Goal: Information Seeking & Learning: Learn about a topic

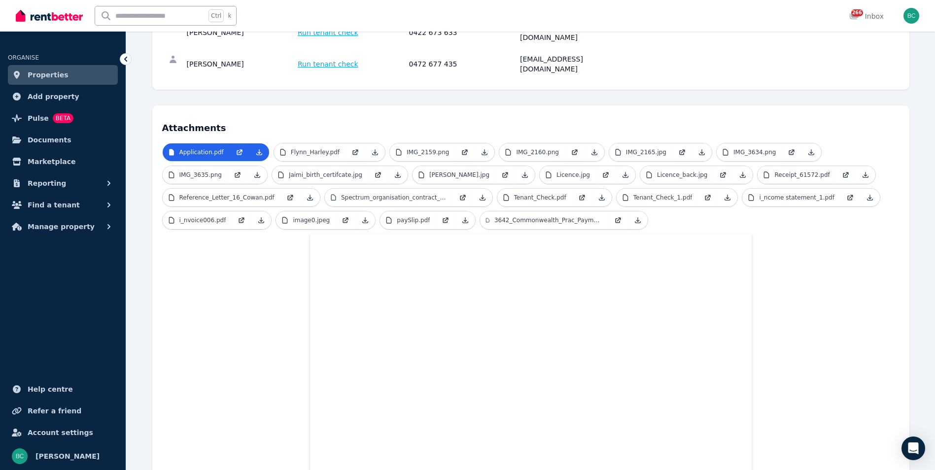
scroll to position [108, 0]
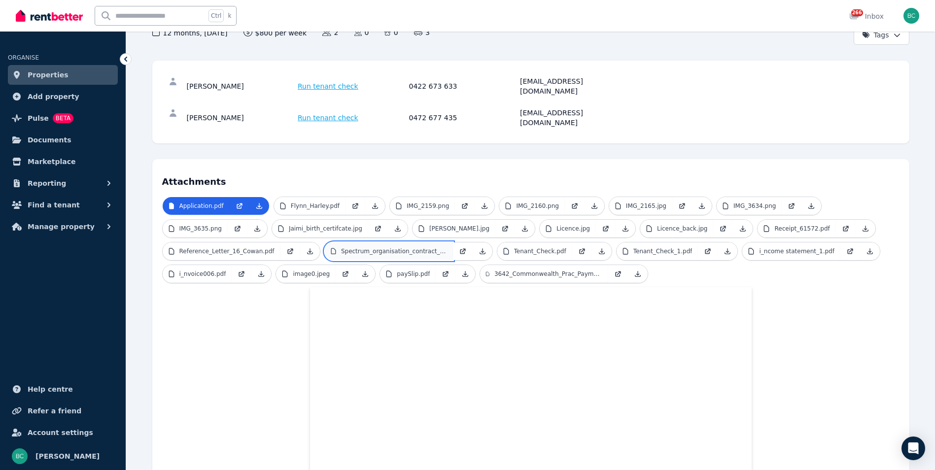
click at [386, 248] on p "Spectrum_organisation_contract_.pdf" at bounding box center [394, 252] width 106 height 8
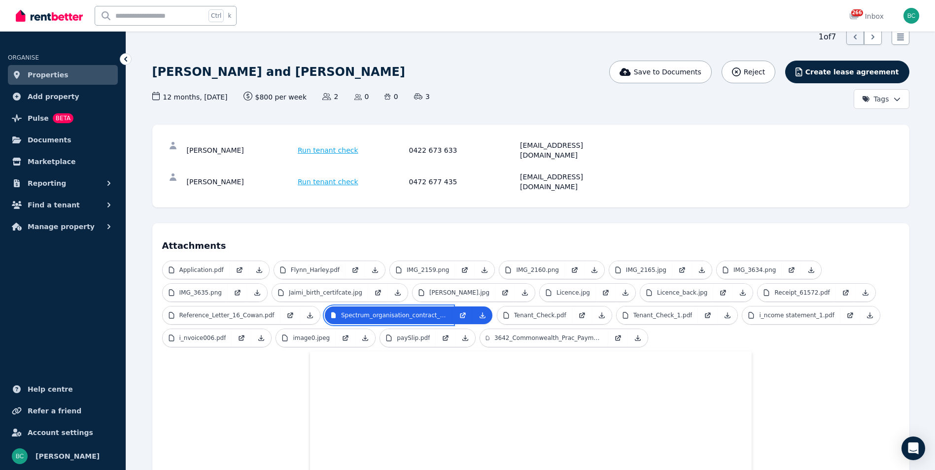
scroll to position [0, 0]
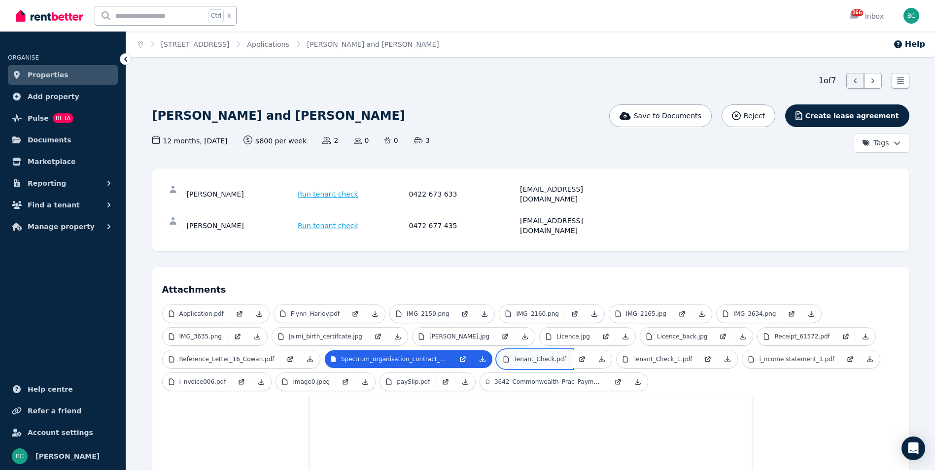
click at [520, 355] on p "Tenant_Check.pdf" at bounding box center [540, 359] width 52 height 8
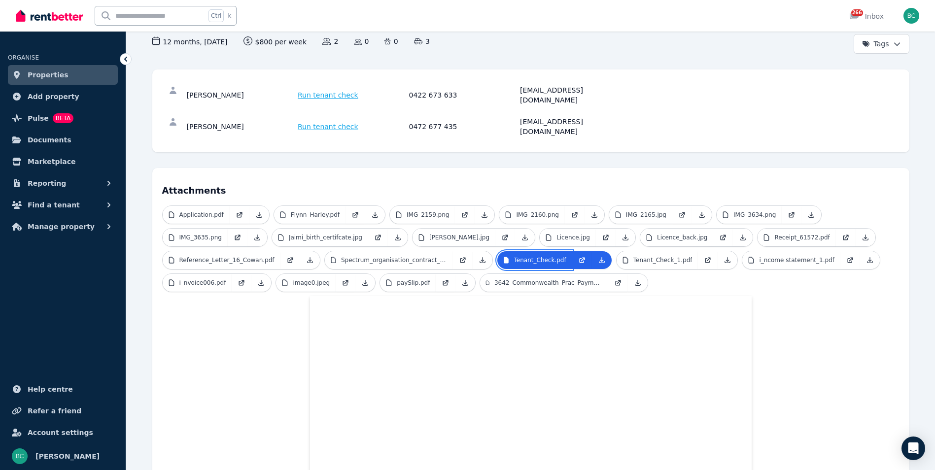
scroll to position [99, 0]
click at [650, 257] on p "Tenant_Check_1.pdf" at bounding box center [663, 261] width 59 height 8
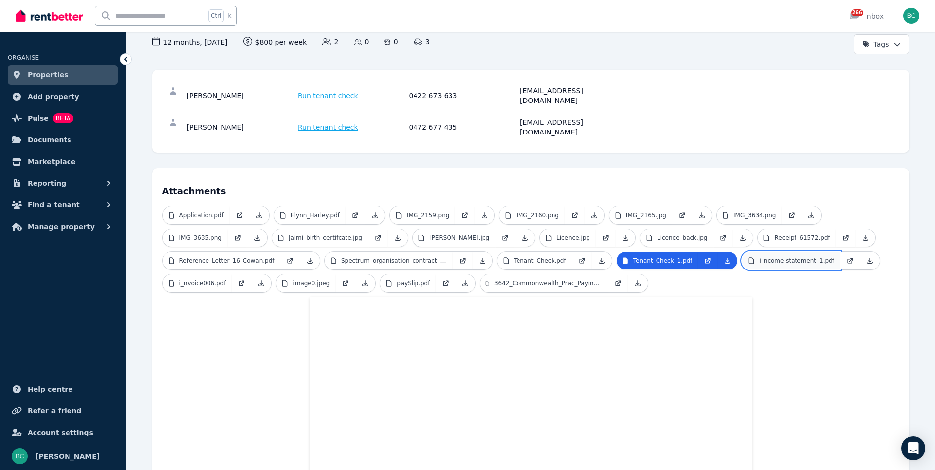
click at [765, 257] on p "i_ncome statement_1.pdf" at bounding box center [796, 261] width 75 height 8
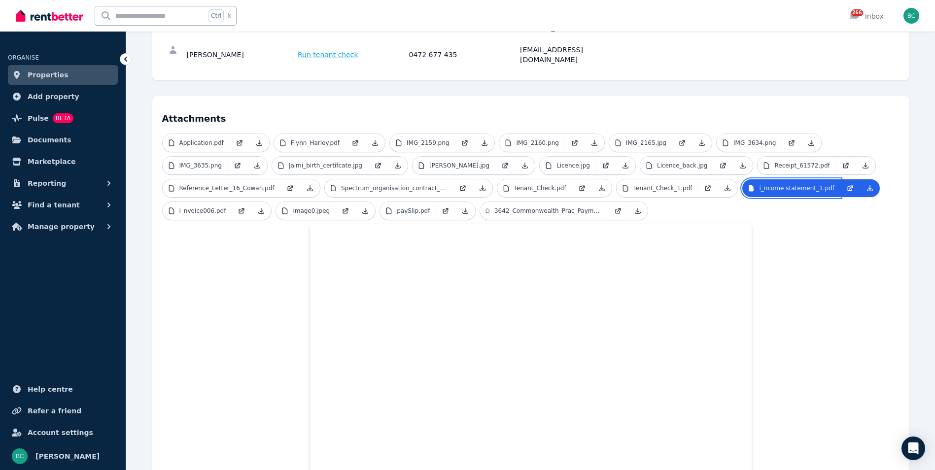
scroll to position [148, 0]
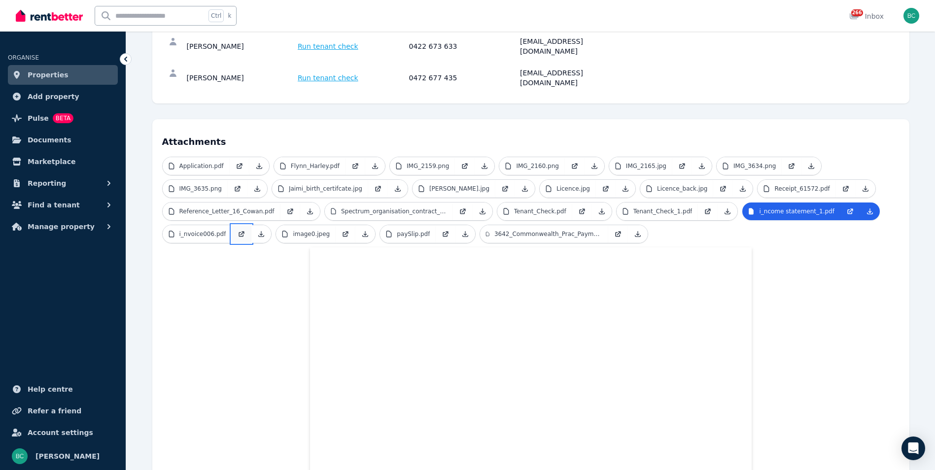
click at [232, 225] on link at bounding box center [242, 234] width 20 height 18
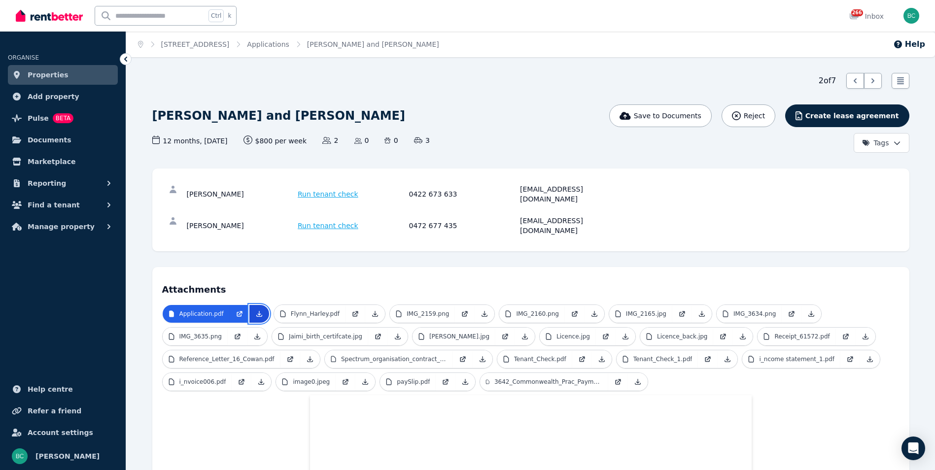
click at [259, 310] on icon at bounding box center [259, 314] width 8 height 8
click at [314, 310] on p "Flynn_Harley.pdf" at bounding box center [315, 314] width 49 height 8
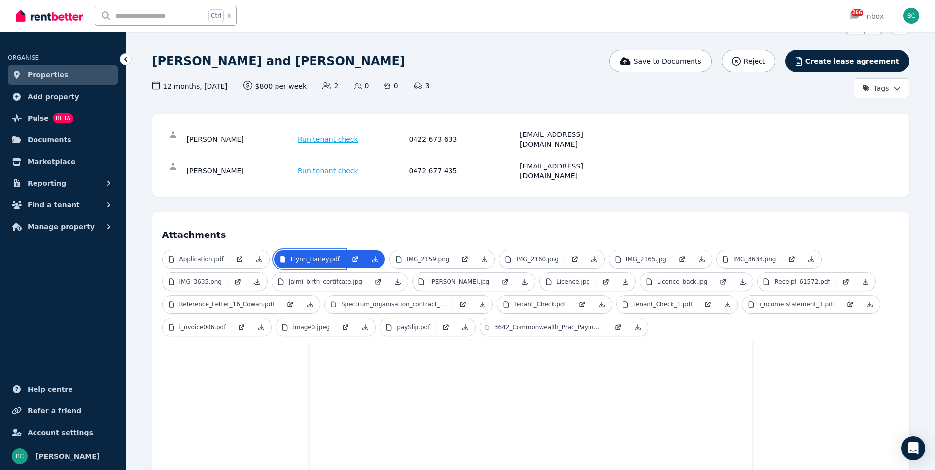
scroll to position [49, 0]
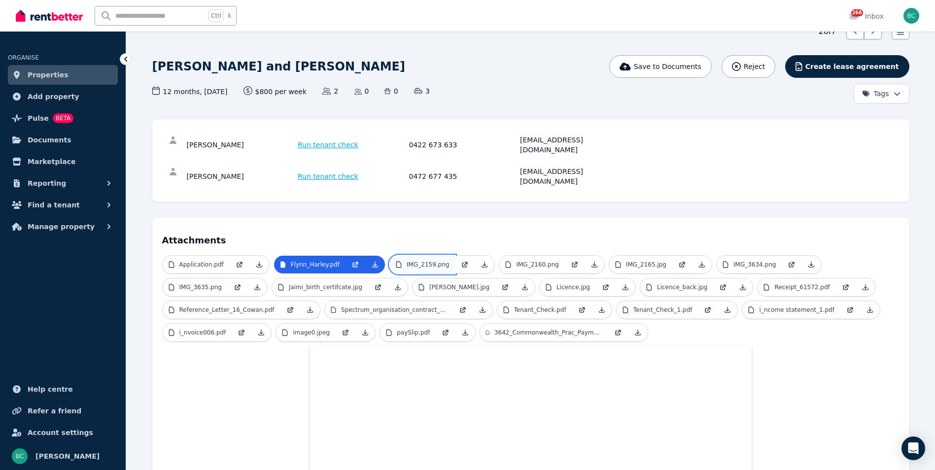
click at [408, 261] on p "IMG_2159.png" at bounding box center [428, 265] width 42 height 8
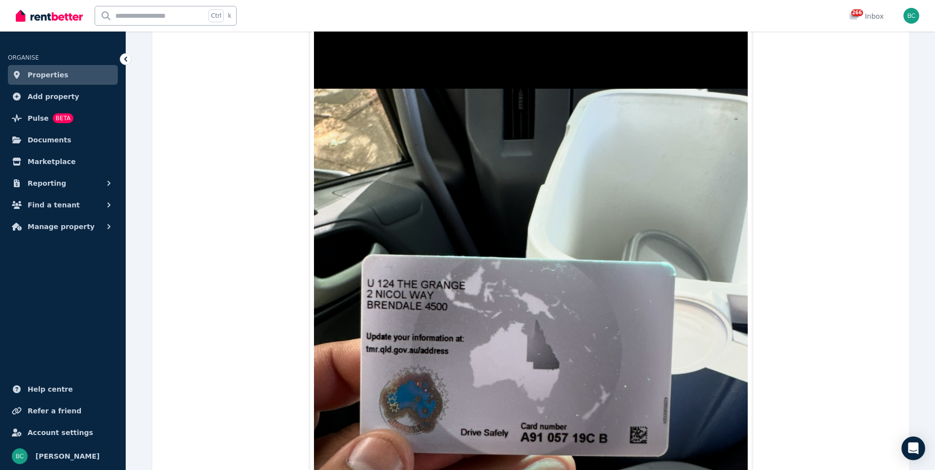
scroll to position [99, 0]
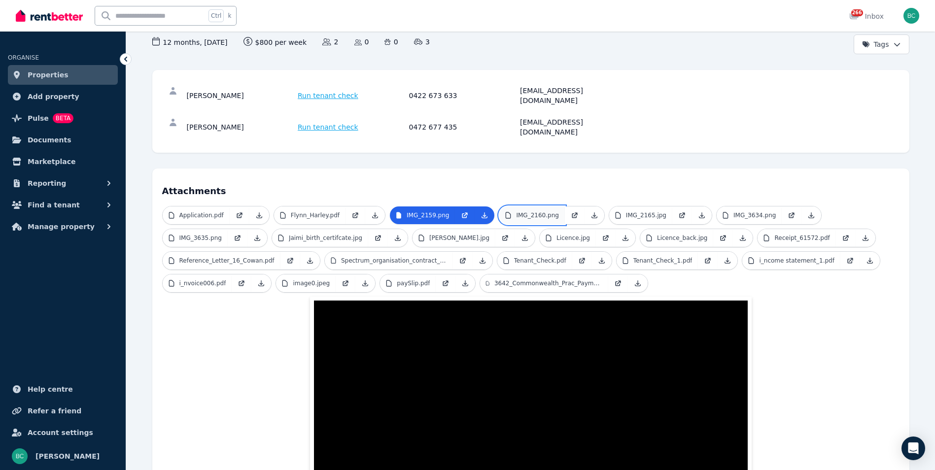
click at [544, 207] on link "IMG_2160.png" at bounding box center [531, 216] width 65 height 18
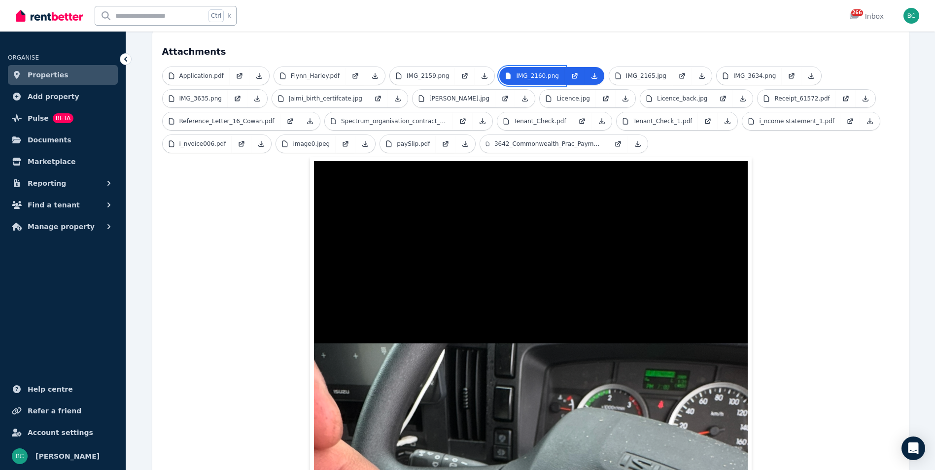
scroll to position [197, 0]
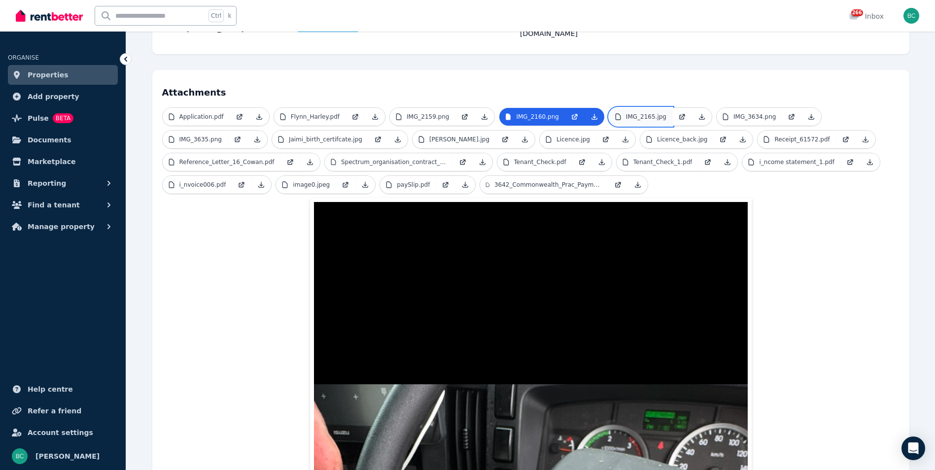
click at [623, 108] on link "IMG_2165.jpg" at bounding box center [640, 117] width 63 height 18
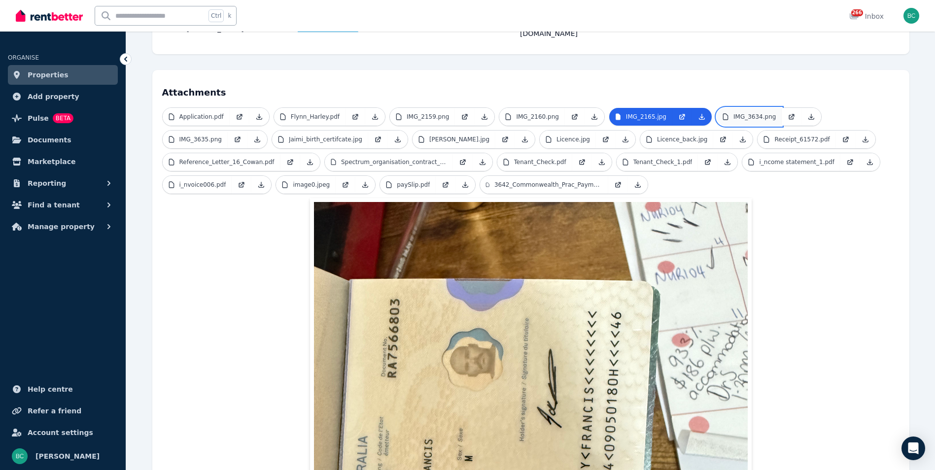
click at [723, 108] on link "IMG_3634.png" at bounding box center [749, 117] width 65 height 18
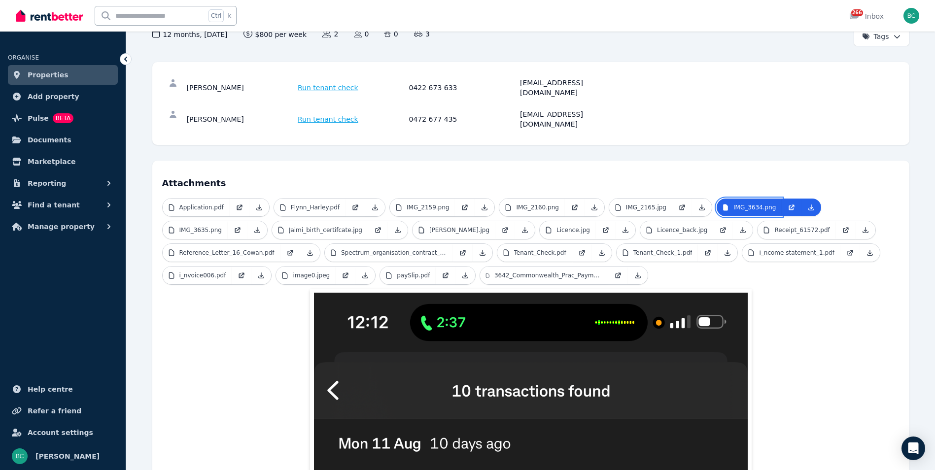
scroll to position [99, 0]
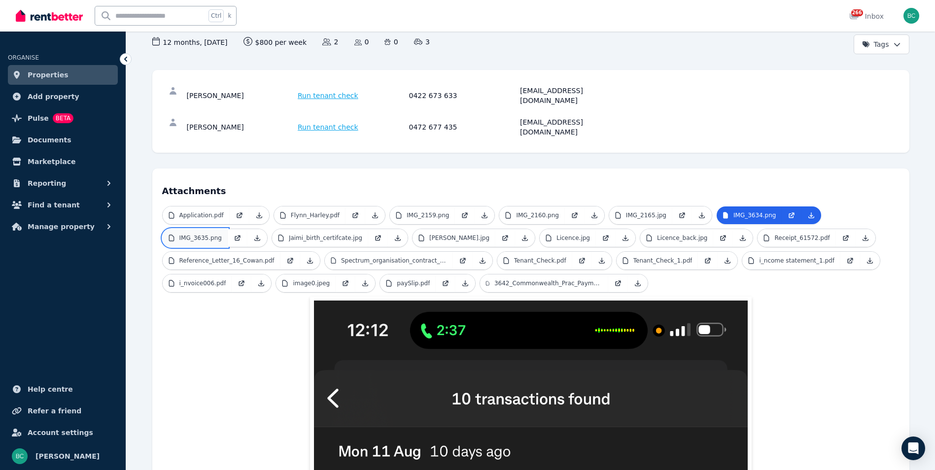
click at [196, 229] on link "IMG_3635.png" at bounding box center [195, 238] width 65 height 18
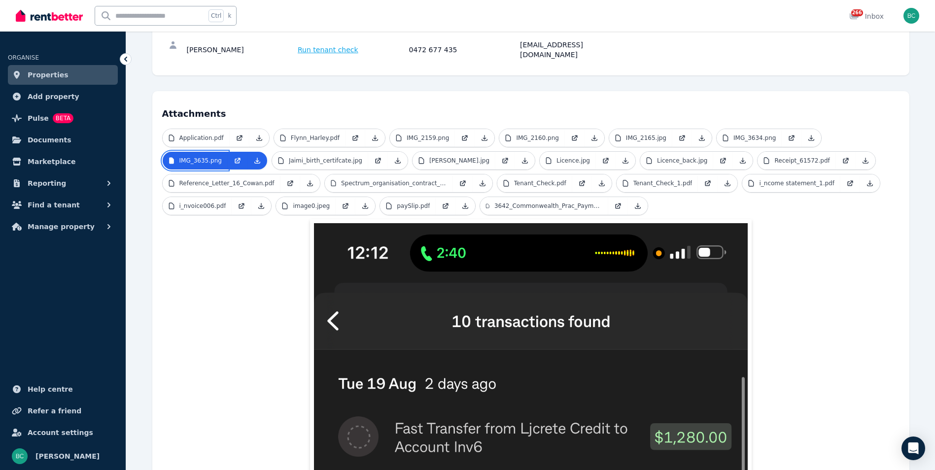
scroll to position [197, 0]
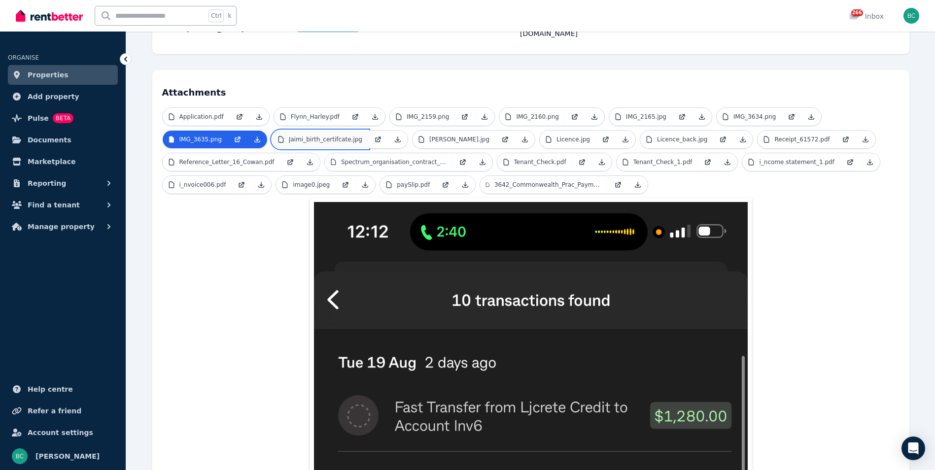
click at [314, 136] on p "Jaimi_birth_certifcate.jpg" at bounding box center [325, 140] width 73 height 8
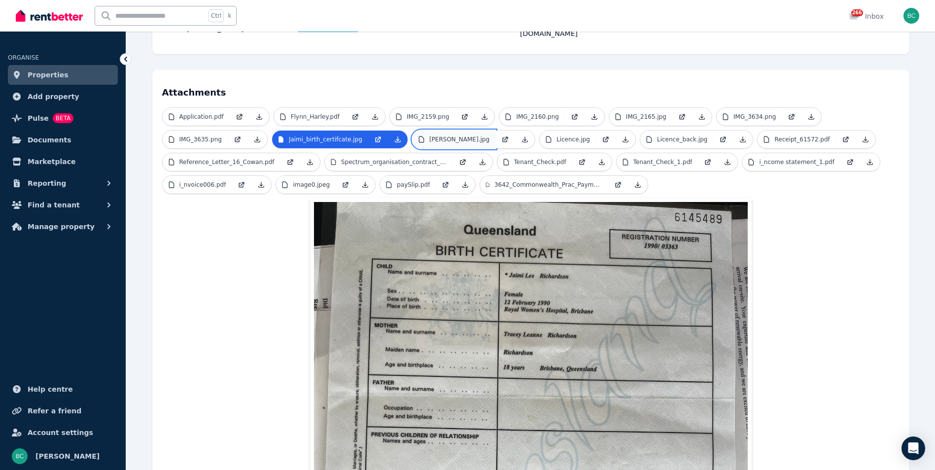
click at [462, 131] on link "[PERSON_NAME].jpg" at bounding box center [454, 140] width 83 height 18
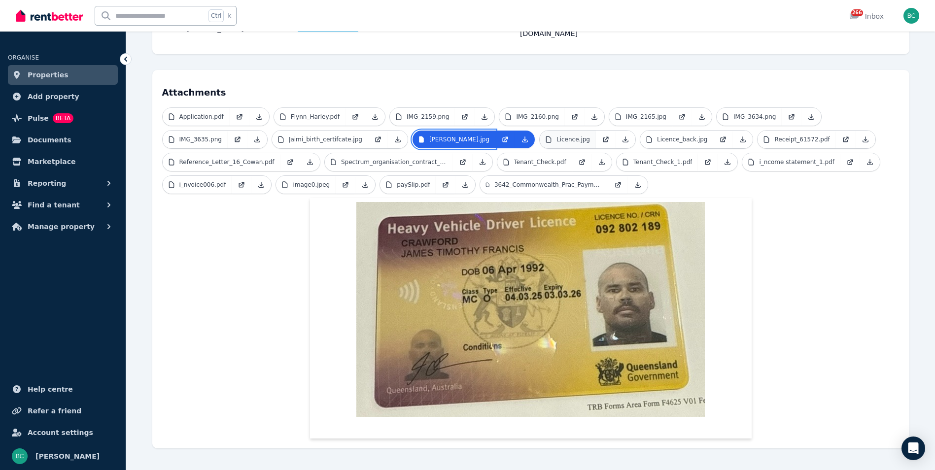
scroll to position [189, 0]
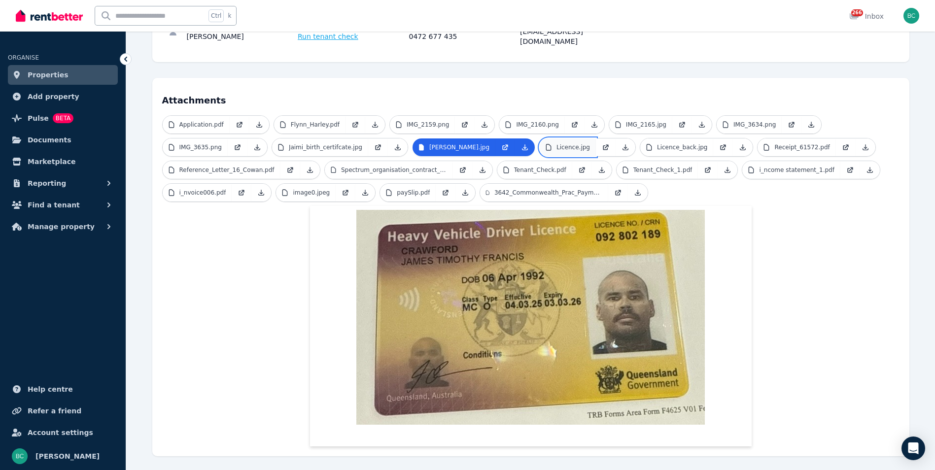
click at [562, 143] on p "Licence.jpg" at bounding box center [574, 147] width 34 height 8
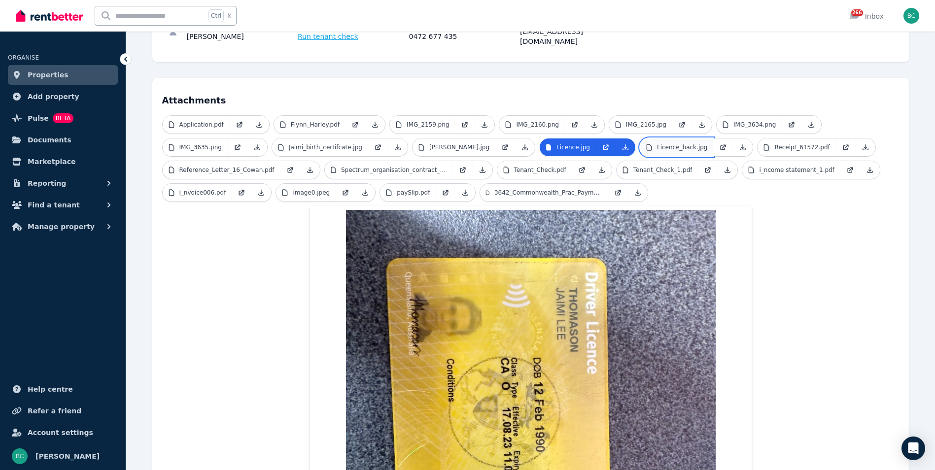
click at [659, 143] on p "Licence_back.jpg" at bounding box center [682, 147] width 51 height 8
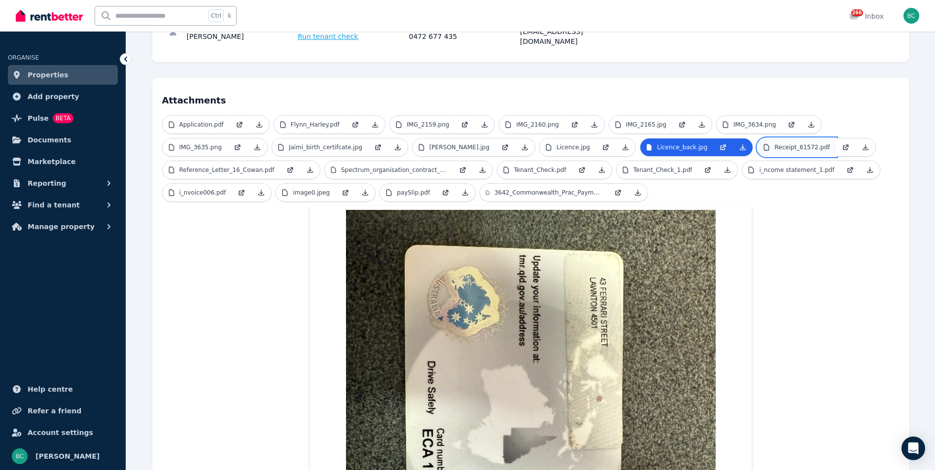
click at [775, 143] on p "Receipt_61572.pdf" at bounding box center [802, 147] width 55 height 8
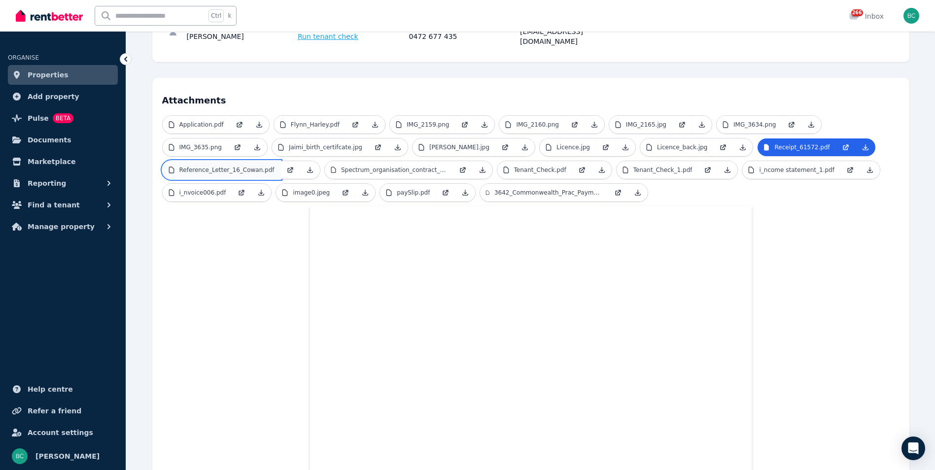
click at [236, 166] on p "Reference_Letter_16_Cowan.pdf" at bounding box center [226, 170] width 95 height 8
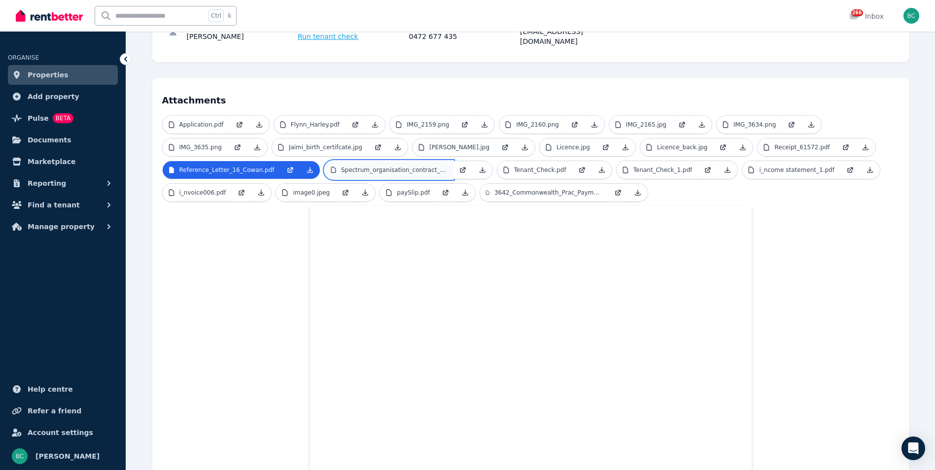
click at [366, 166] on p "Spectrum_organisation_contract_.pdf" at bounding box center [394, 170] width 106 height 8
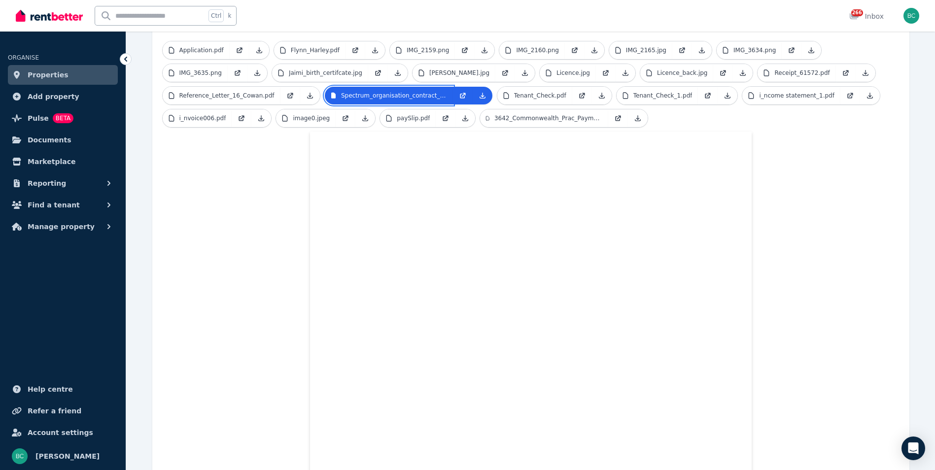
scroll to position [288, 0]
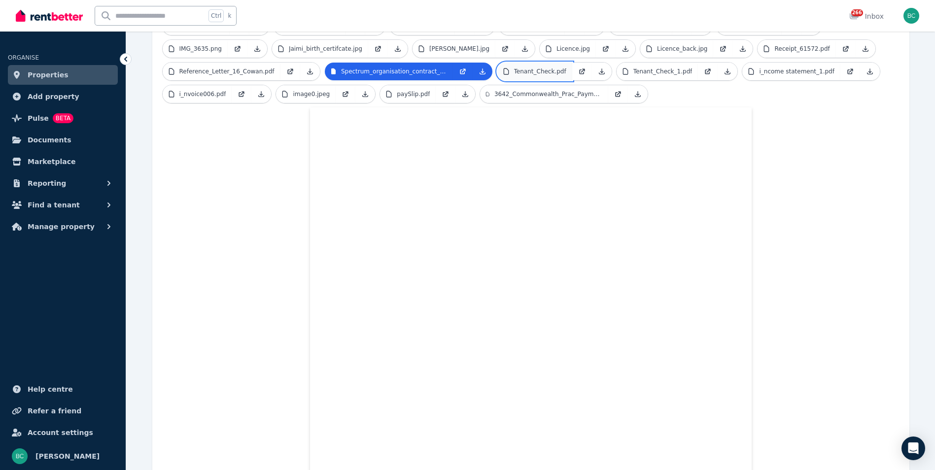
click at [519, 63] on link "Tenant_Check.pdf" at bounding box center [534, 72] width 75 height 18
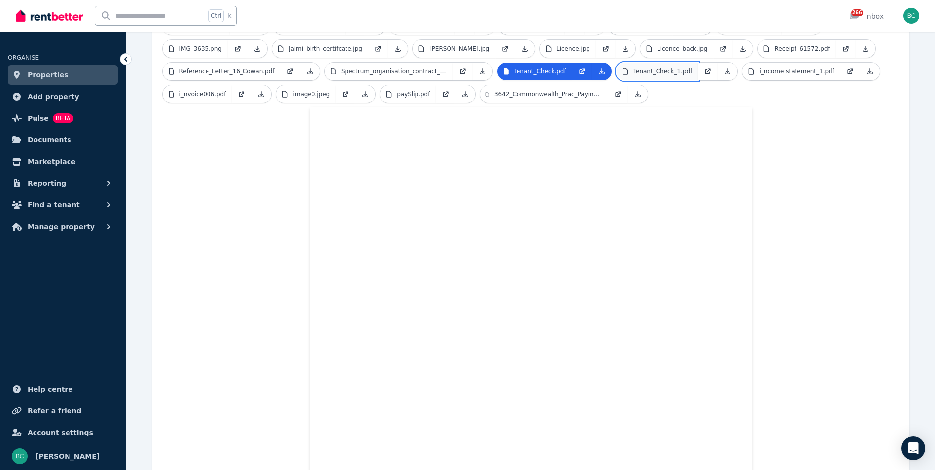
click at [641, 68] on p "Tenant_Check_1.pdf" at bounding box center [663, 72] width 59 height 8
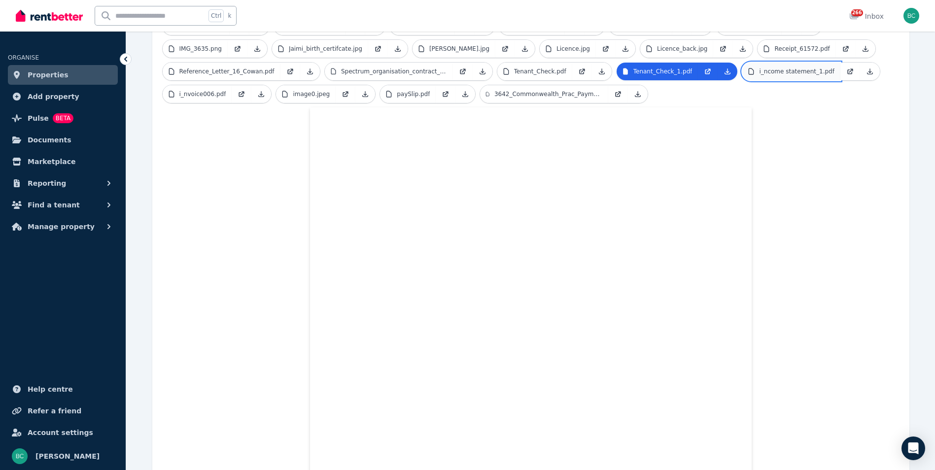
click at [759, 68] on p "i_ncome statement_1.pdf" at bounding box center [796, 72] width 75 height 8
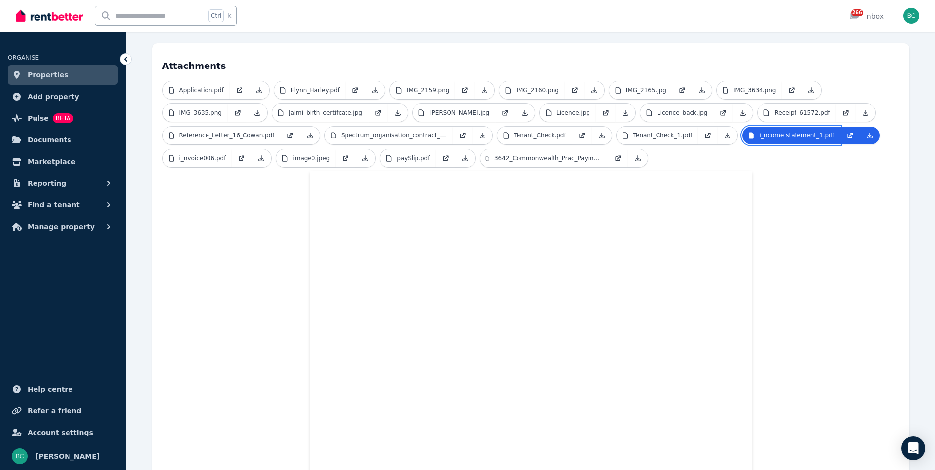
scroll to position [0, 0]
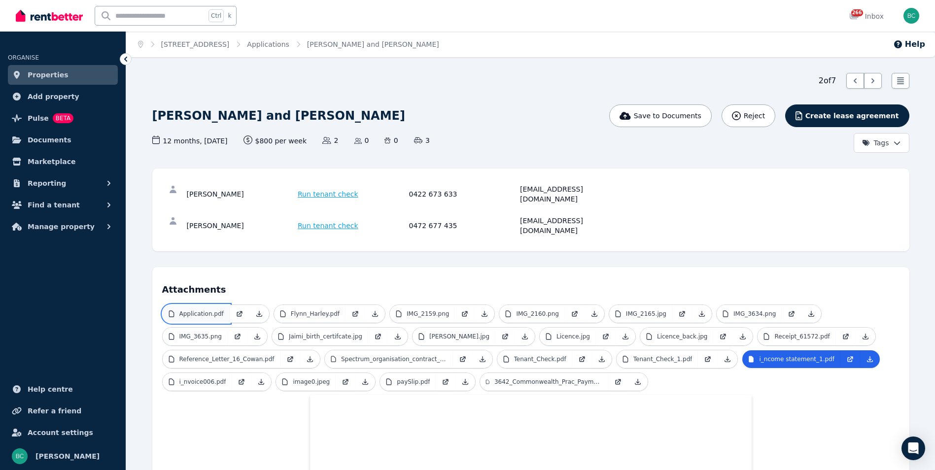
click at [196, 310] on p "Application.pdf" at bounding box center [201, 314] width 44 height 8
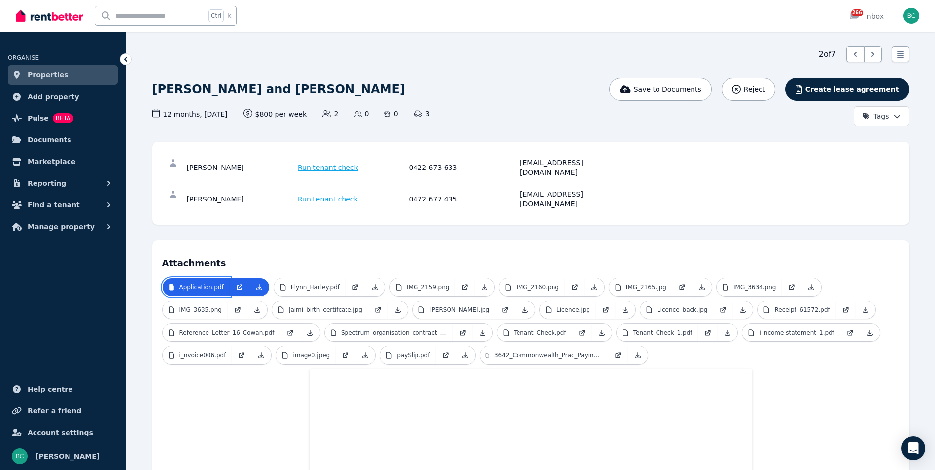
scroll to position [49, 0]
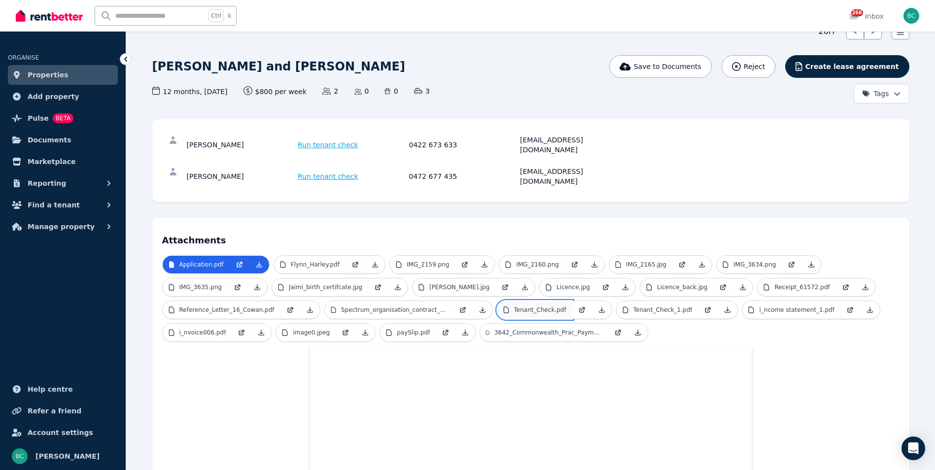
click at [533, 301] on link "Tenant_Check.pdf" at bounding box center [534, 310] width 75 height 18
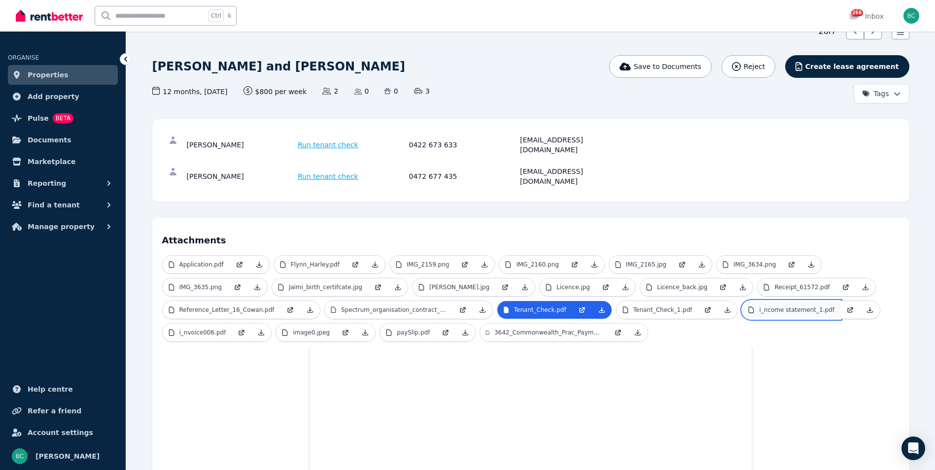
click at [759, 306] on p "i_ncome statement_1.pdf" at bounding box center [796, 310] width 75 height 8
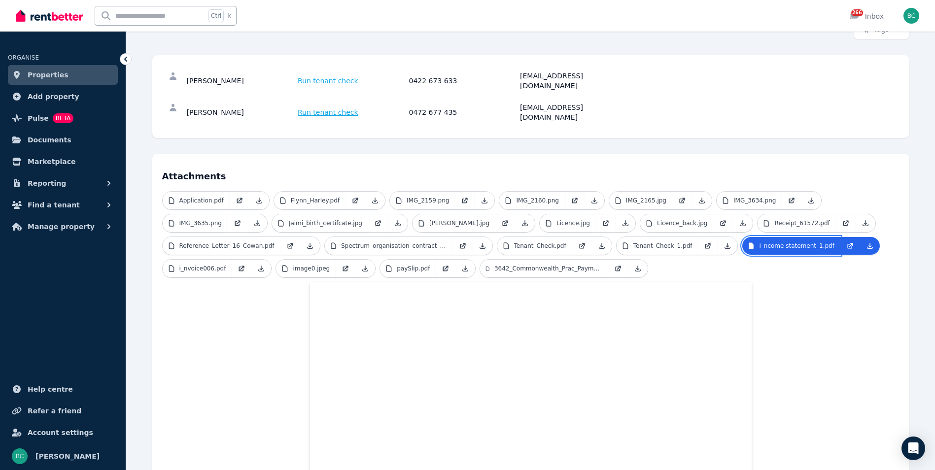
scroll to position [148, 0]
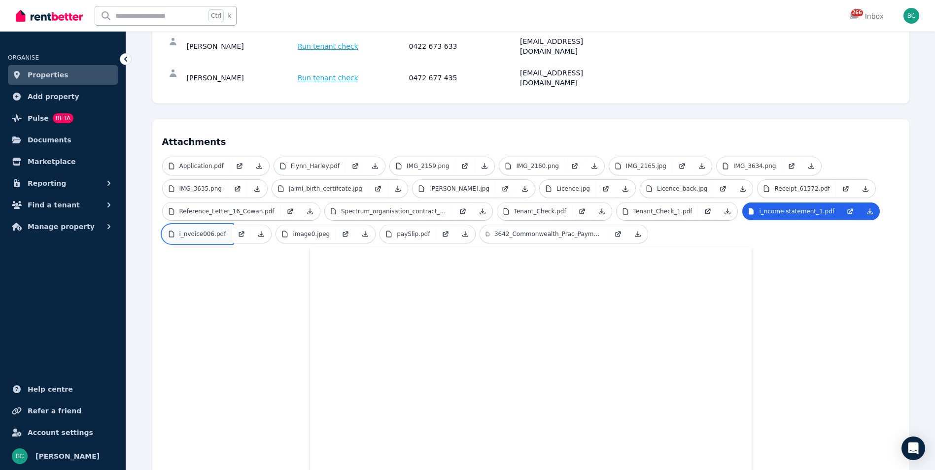
click at [222, 225] on link "i_nvoice006.pdf" at bounding box center [198, 234] width 70 height 18
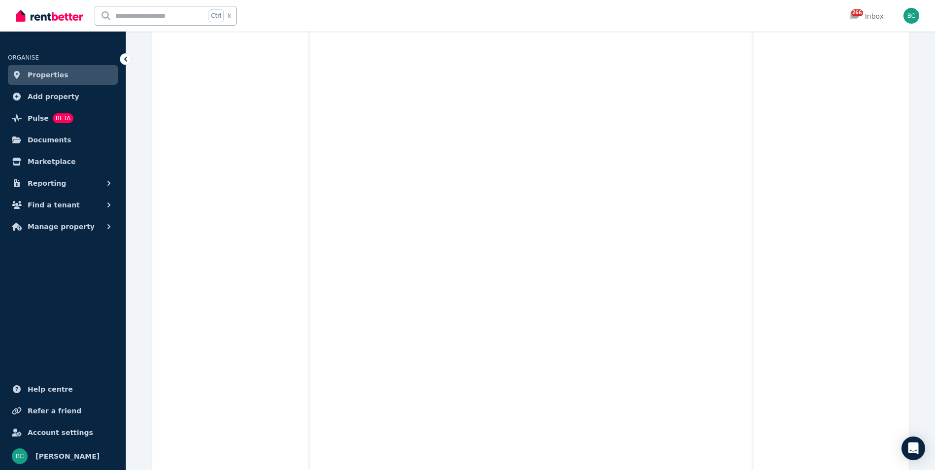
scroll to position [178, 0]
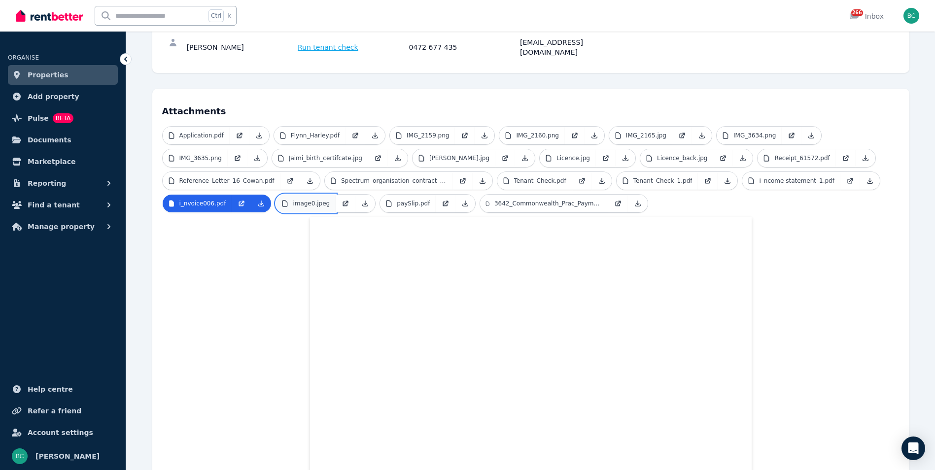
click at [302, 200] on p "image0.jpeg" at bounding box center [311, 204] width 37 height 8
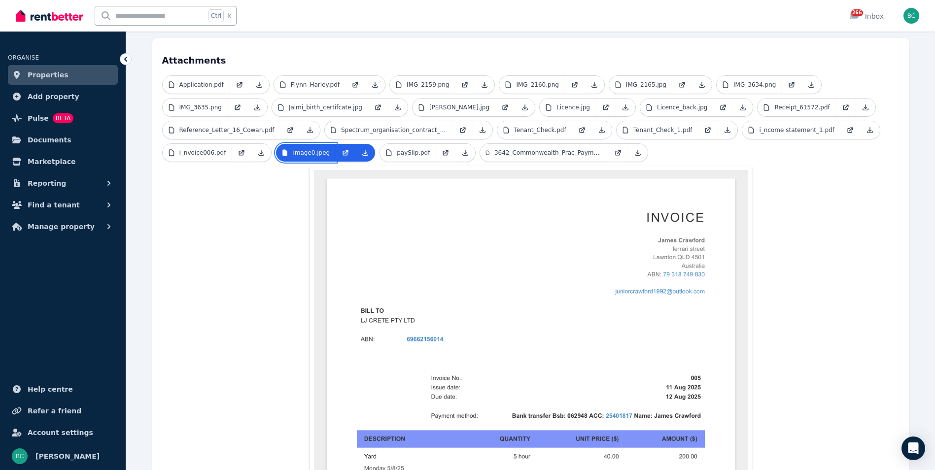
scroll to position [247, 0]
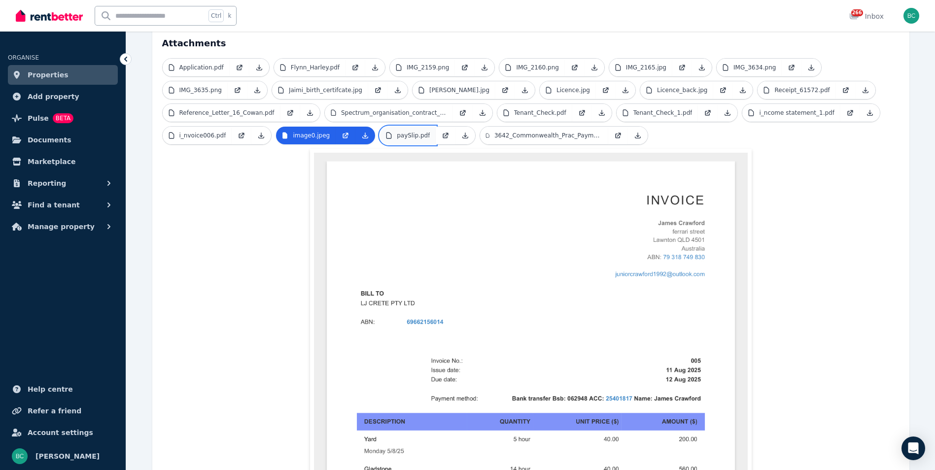
click at [421, 127] on link "paySlip.pdf" at bounding box center [408, 136] width 56 height 18
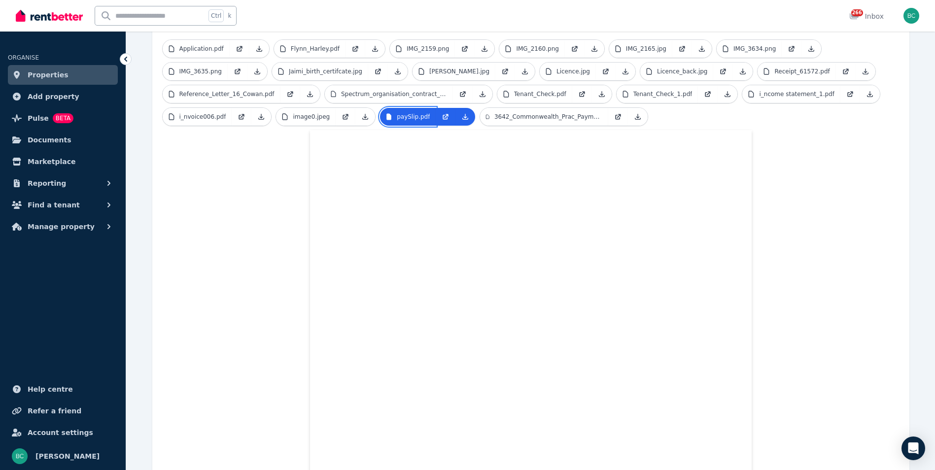
scroll to position [129, 0]
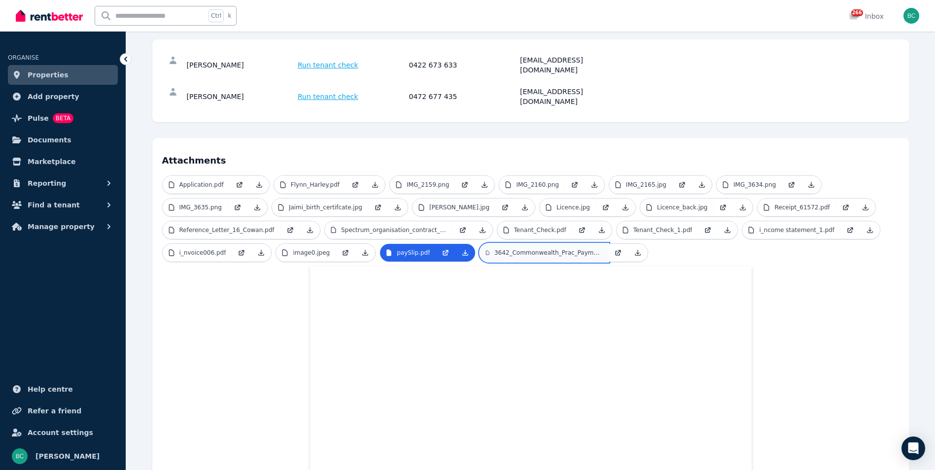
click at [548, 244] on link "3642_Commonwealth_Prac_Payment_Flyer_ACC_AW.pdf" at bounding box center [544, 253] width 128 height 18
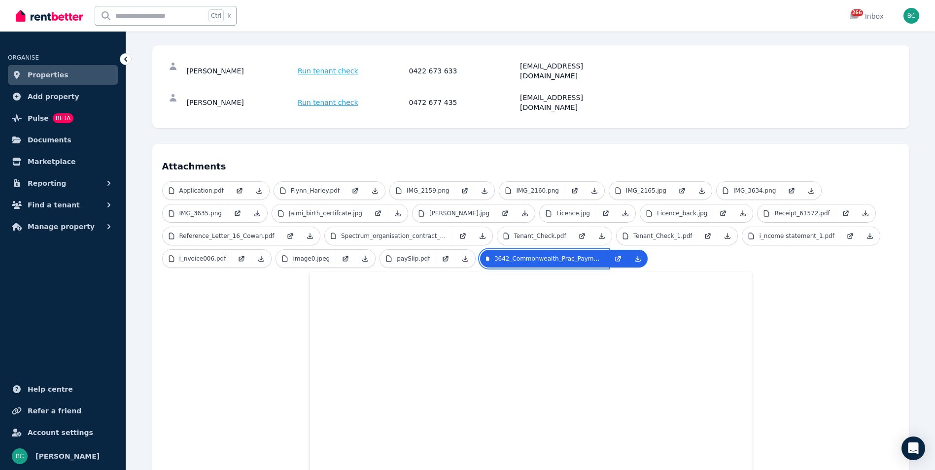
scroll to position [0, 0]
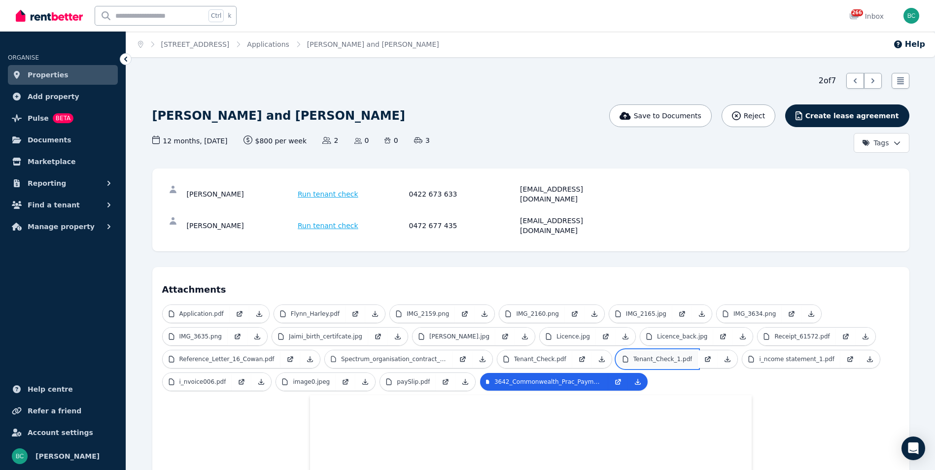
click at [635, 351] on link "Tenant_Check_1.pdf" at bounding box center [658, 360] width 82 height 18
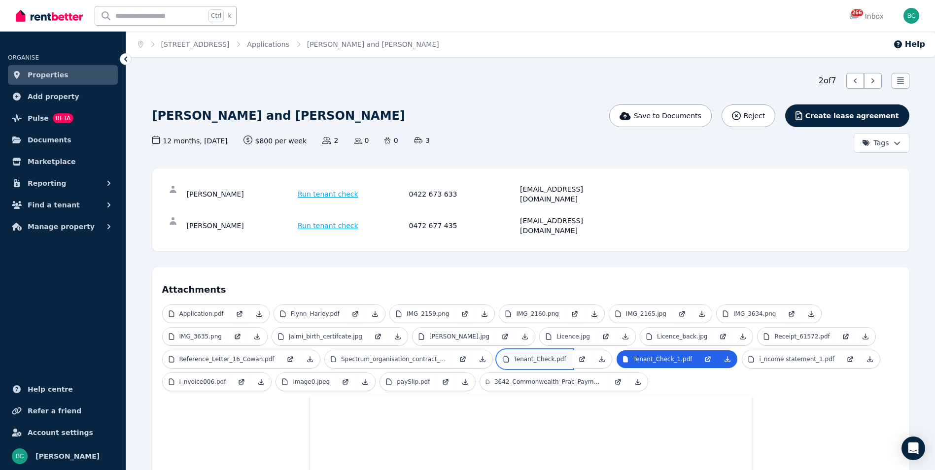
click at [520, 355] on p "Tenant_Check.pdf" at bounding box center [540, 359] width 52 height 8
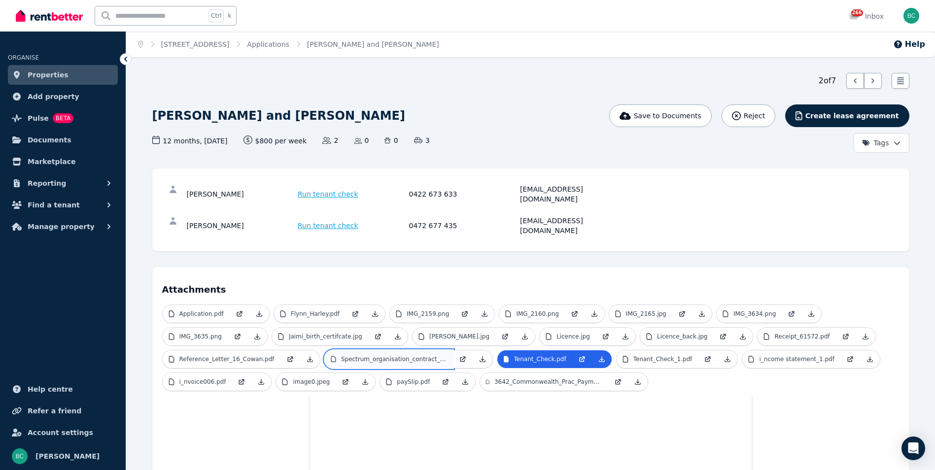
click at [399, 355] on p "Spectrum_organisation_contract_.pdf" at bounding box center [394, 359] width 106 height 8
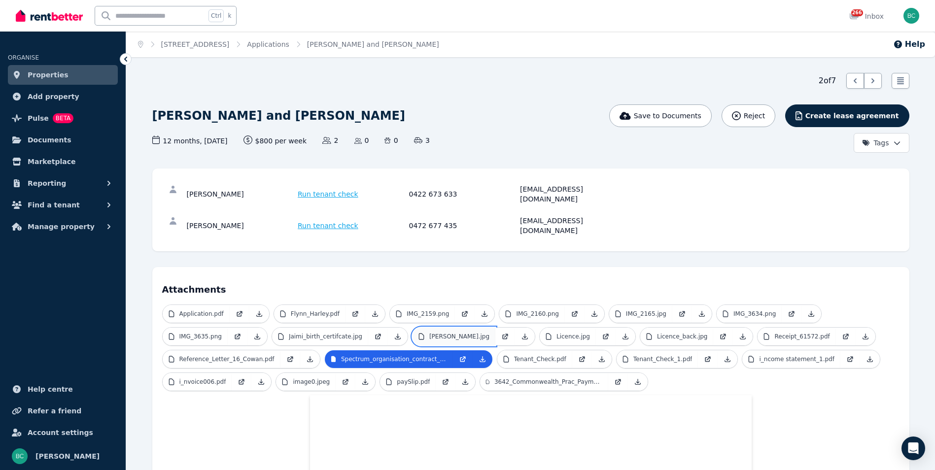
click at [447, 328] on link "[PERSON_NAME].jpg" at bounding box center [454, 337] width 83 height 18
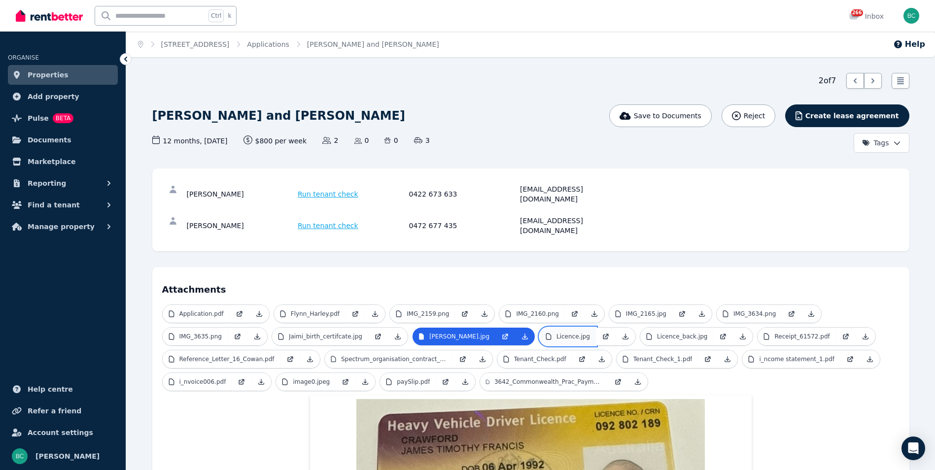
click at [575, 333] on p "Licence.jpg" at bounding box center [574, 337] width 34 height 8
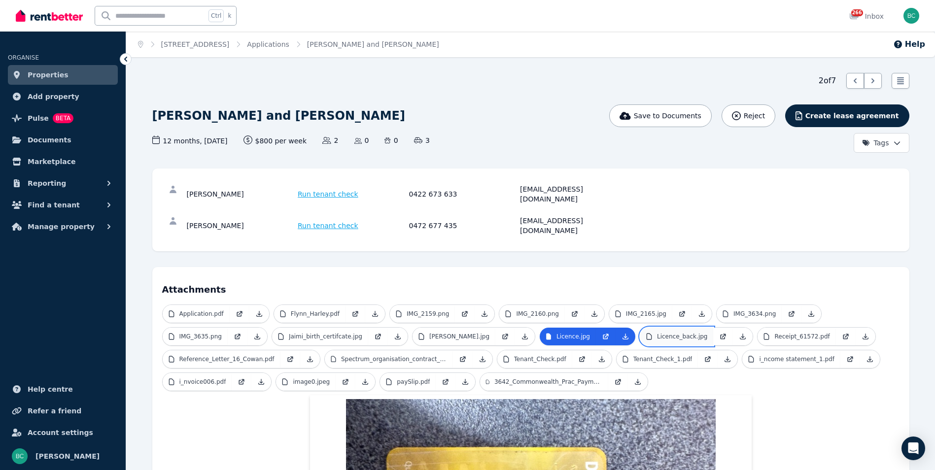
click at [674, 328] on link "Licence_back.jpg" at bounding box center [676, 337] width 73 height 18
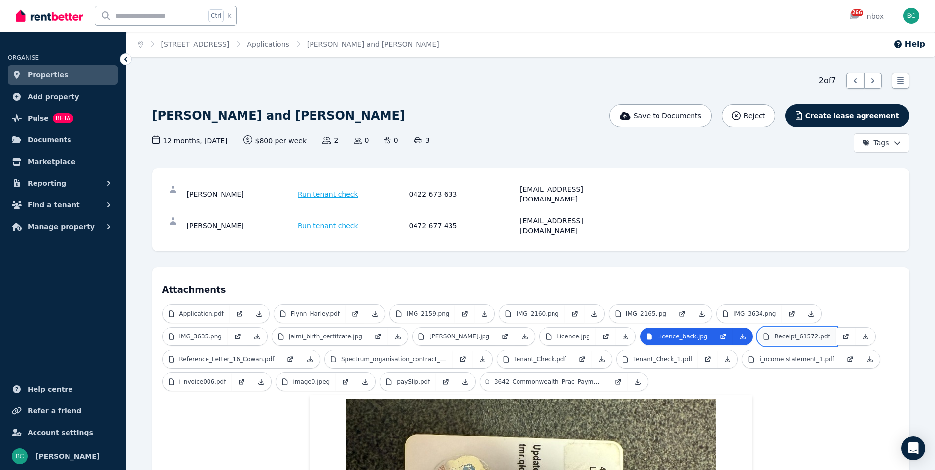
click at [798, 328] on link "Receipt_61572.pdf" at bounding box center [797, 337] width 78 height 18
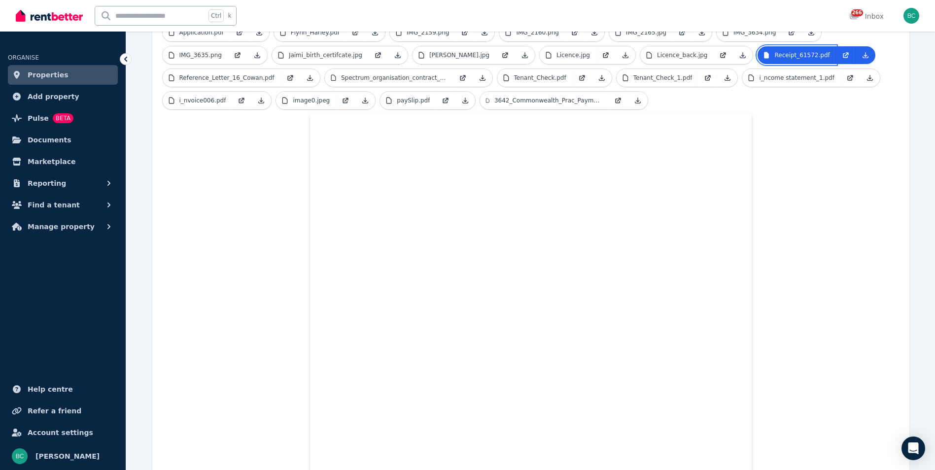
scroll to position [228, 0]
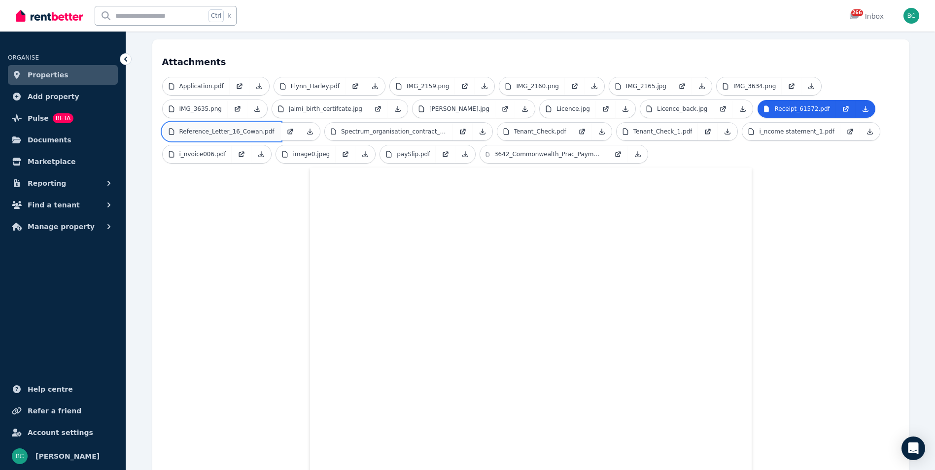
click at [210, 123] on link "Reference_Letter_16_Cowan.pdf" at bounding box center [222, 132] width 118 height 18
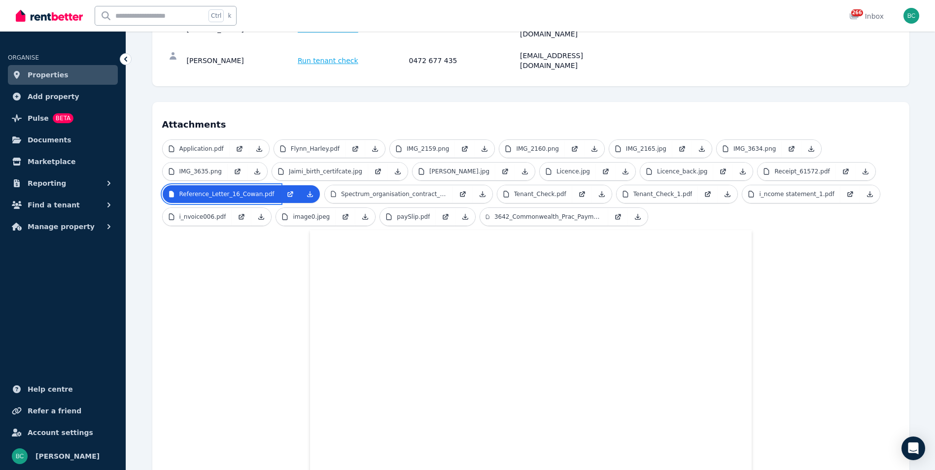
scroll to position [129, 0]
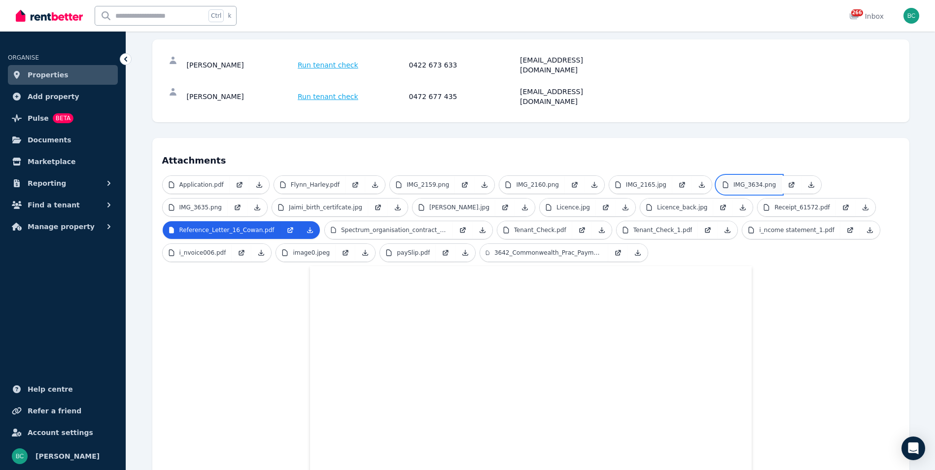
click at [734, 181] on p "IMG_3634.png" at bounding box center [755, 185] width 42 height 8
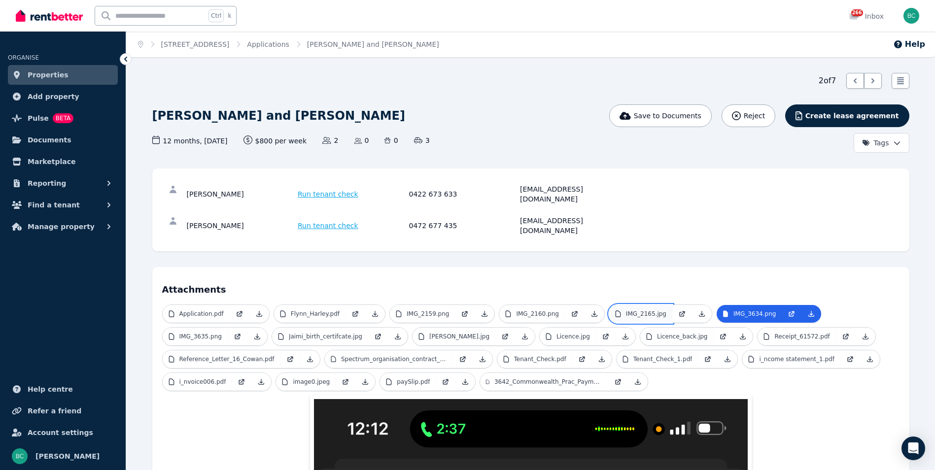
click at [631, 305] on link "IMG_2165.jpg" at bounding box center [640, 314] width 63 height 18
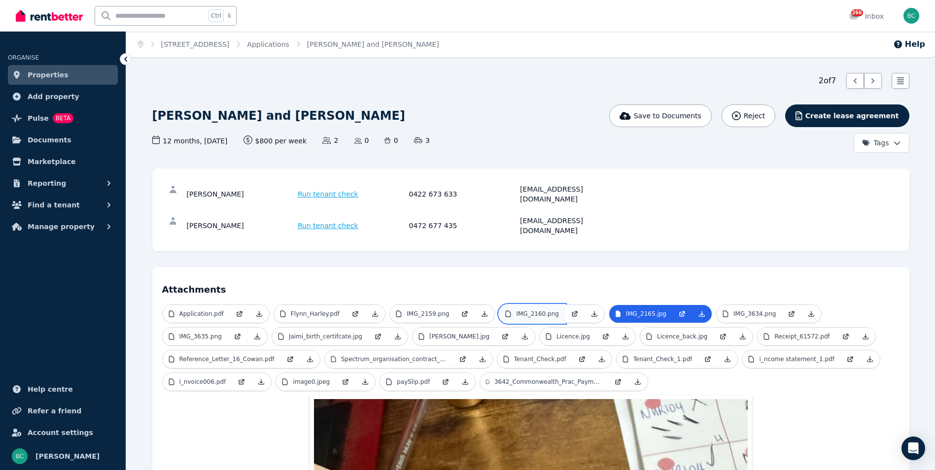
click at [527, 310] on p "IMG_2160.png" at bounding box center [537, 314] width 42 height 8
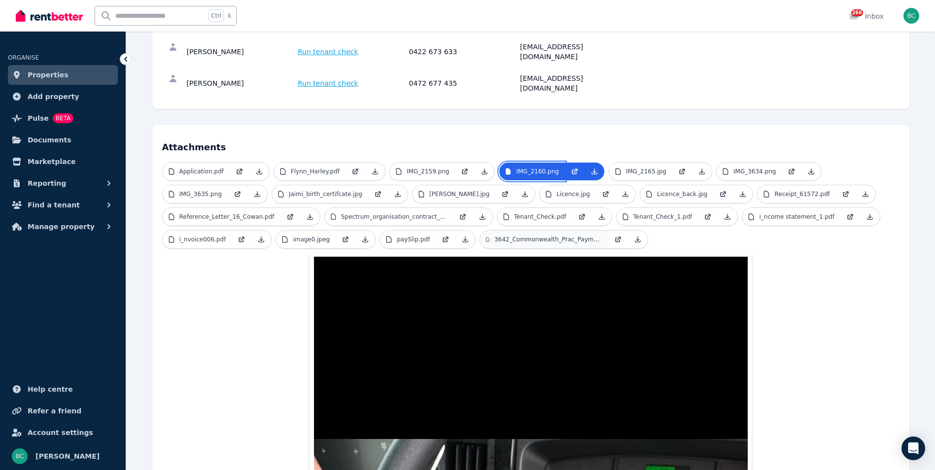
scroll to position [148, 0]
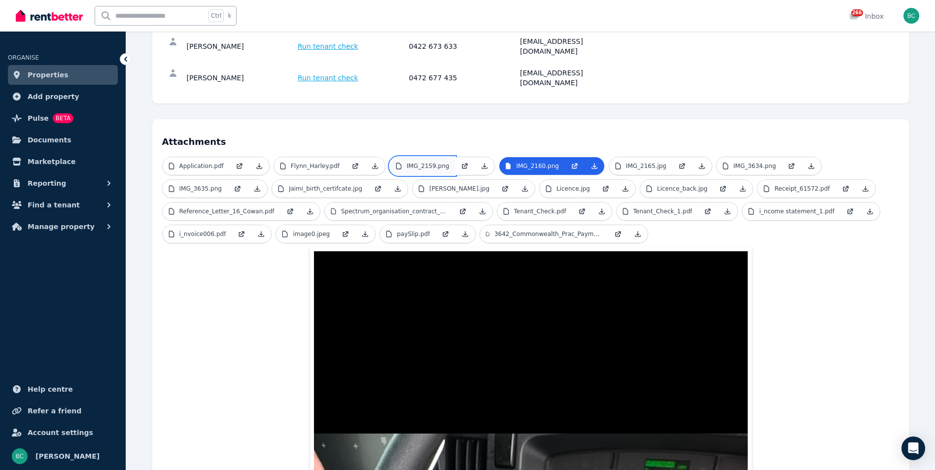
click at [441, 157] on link "IMG_2159.png" at bounding box center [422, 166] width 65 height 18
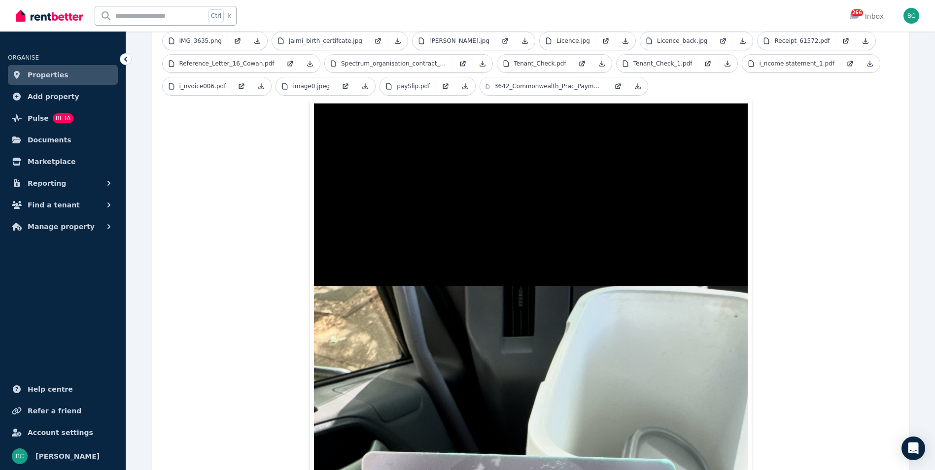
scroll to position [197, 0]
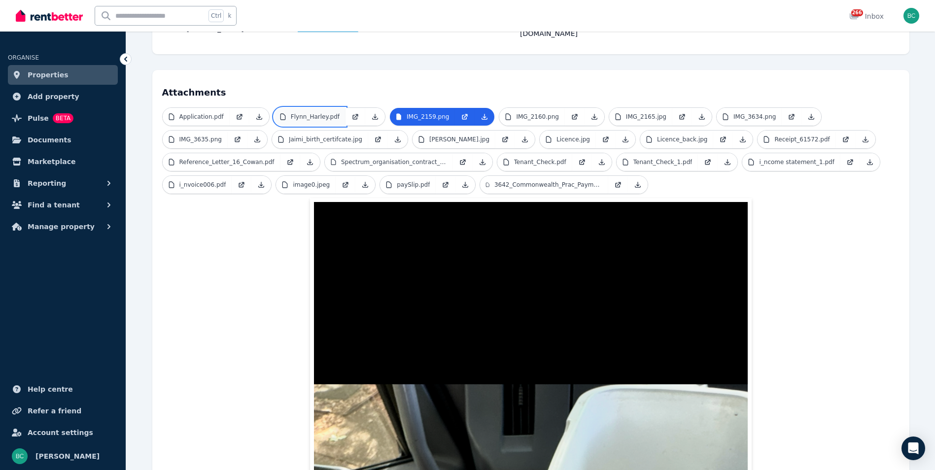
click at [324, 113] on p "Flynn_Harley.pdf" at bounding box center [315, 117] width 49 height 8
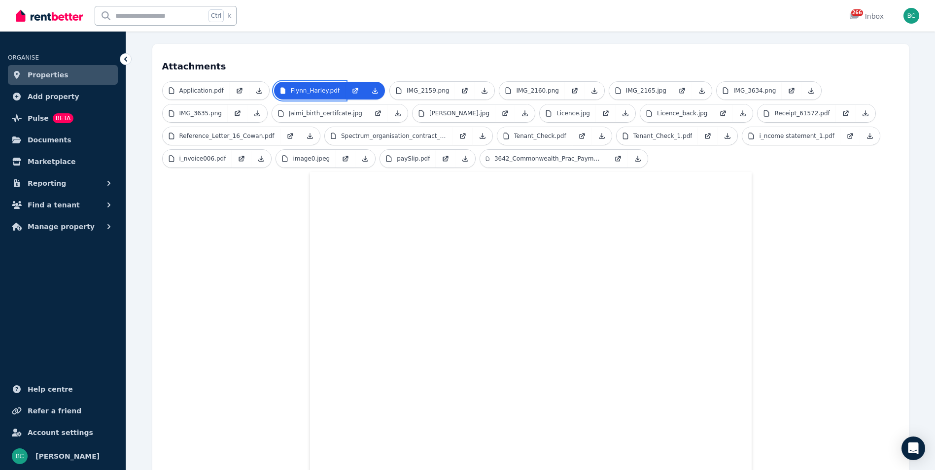
scroll to position [214, 0]
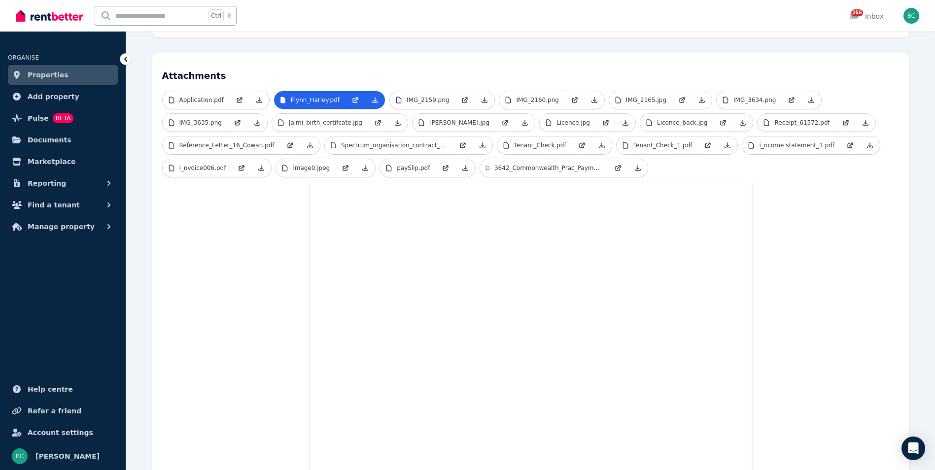
click at [207, 113] on span "IMG_3635.png" at bounding box center [215, 122] width 106 height 19
click at [198, 91] on link "Application.pdf" at bounding box center [196, 100] width 67 height 18
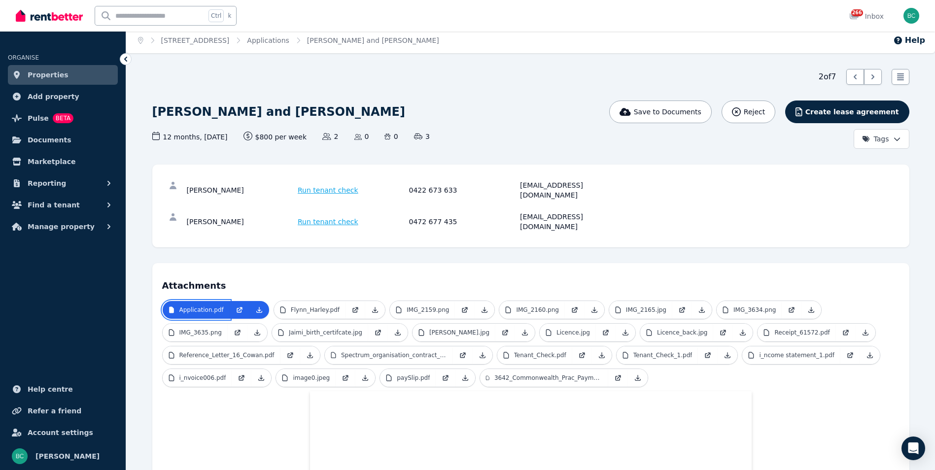
scroll to position [0, 0]
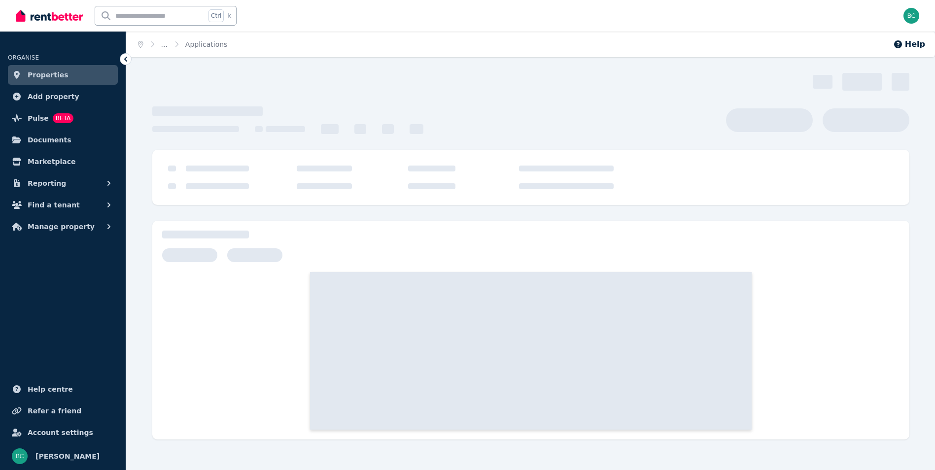
click at [44, 71] on span "Properties" at bounding box center [48, 75] width 41 height 12
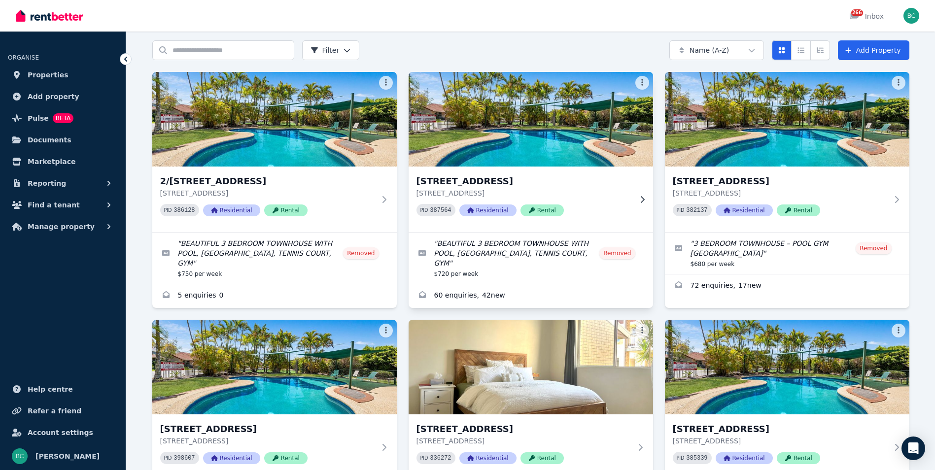
scroll to position [49, 0]
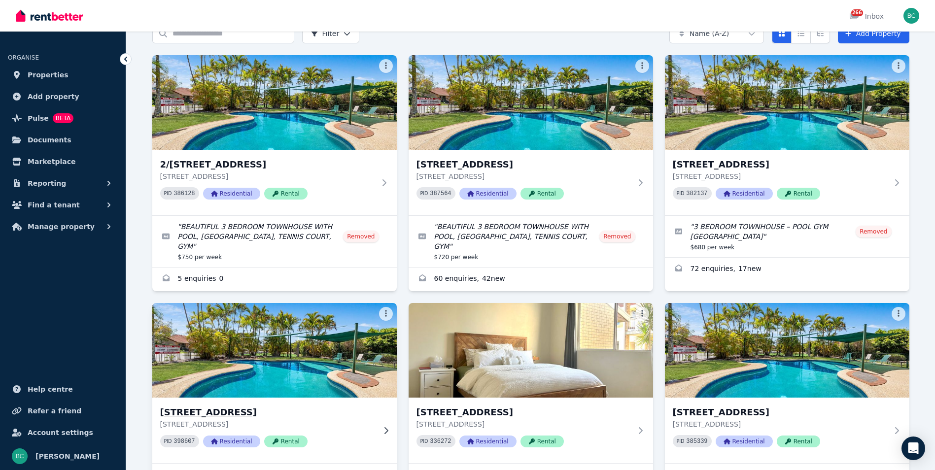
click at [278, 346] on img at bounding box center [274, 351] width 257 height 100
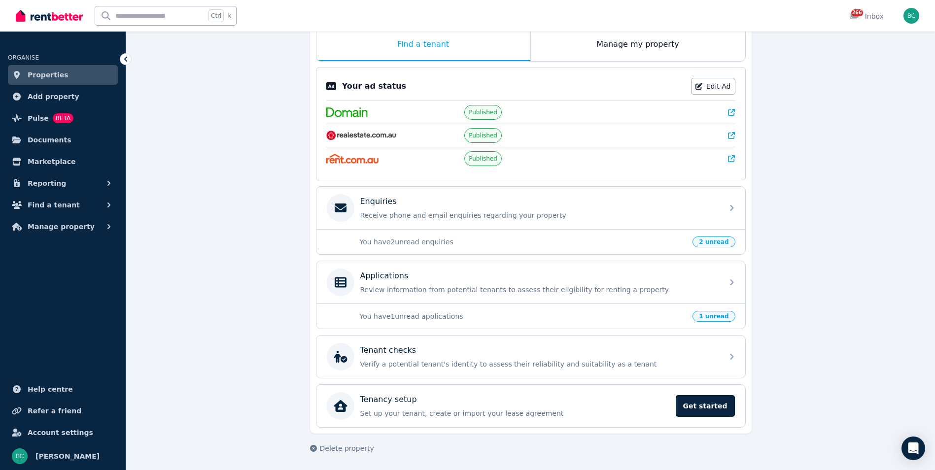
scroll to position [166, 0]
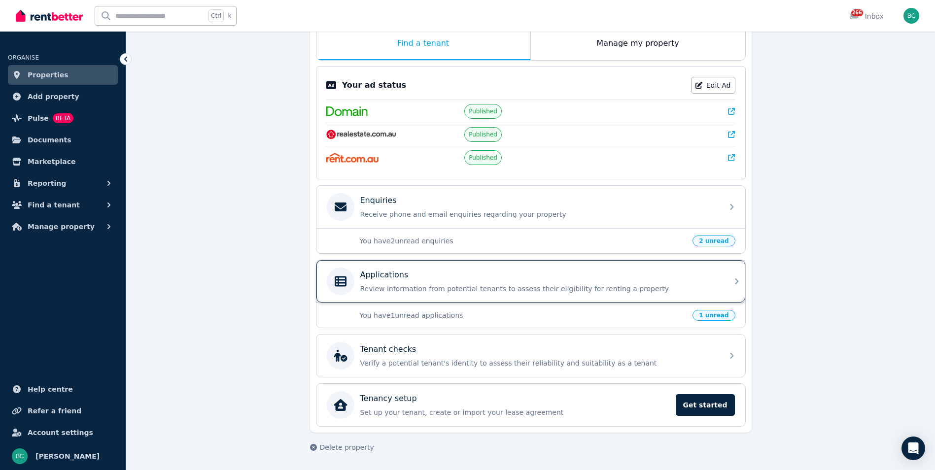
click at [396, 273] on p "Applications" at bounding box center [384, 275] width 48 height 12
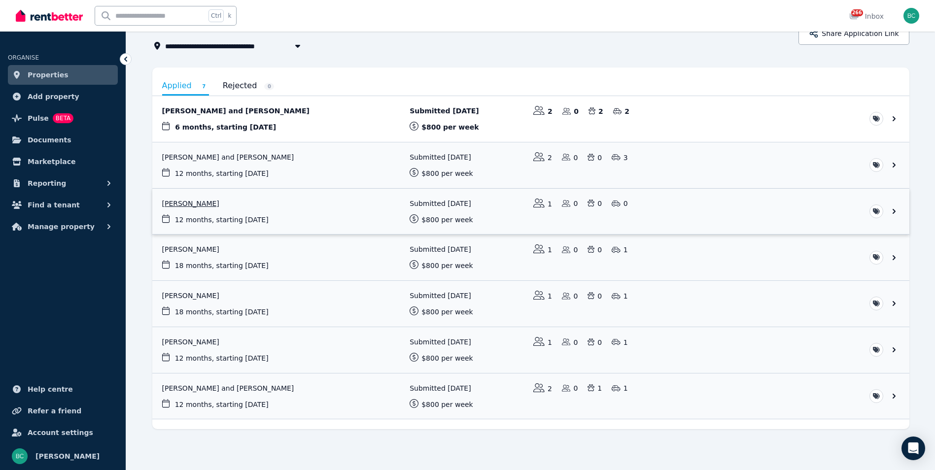
scroll to position [58, 0]
click at [218, 110] on link "View application: Lauren Evans and Brant CAMERON" at bounding box center [530, 119] width 757 height 46
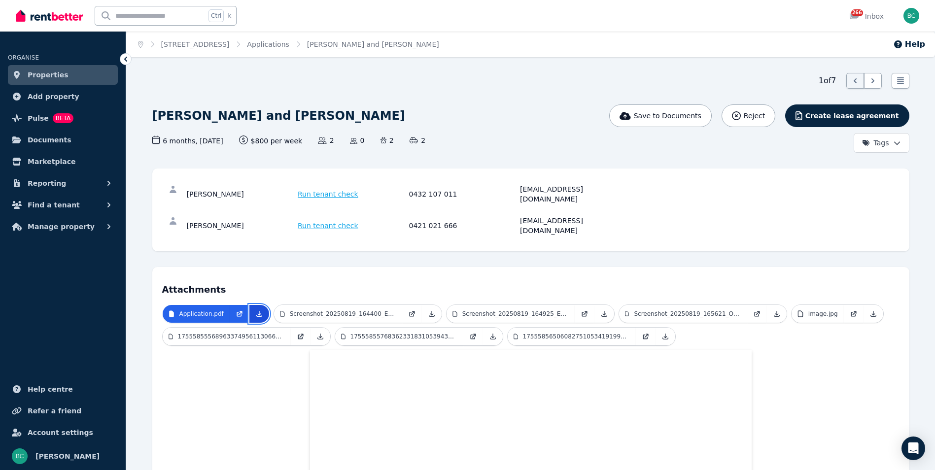
click at [256, 310] on icon at bounding box center [259, 314] width 8 height 8
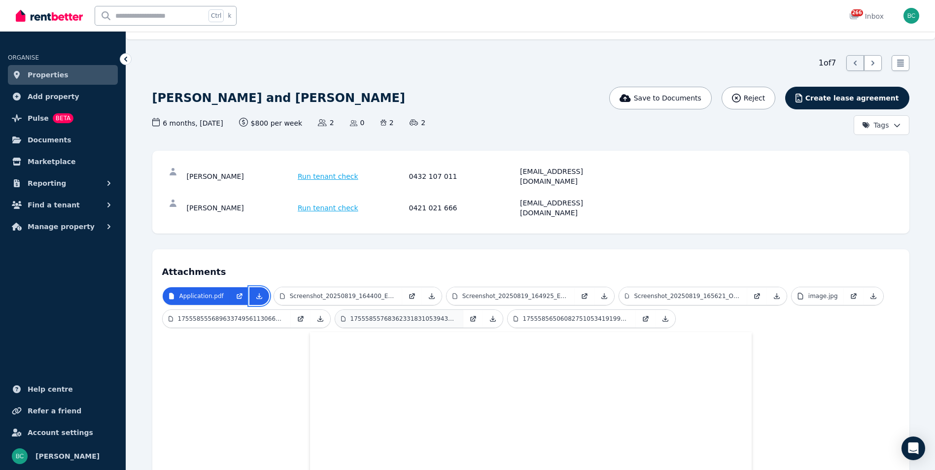
scroll to position [49, 0]
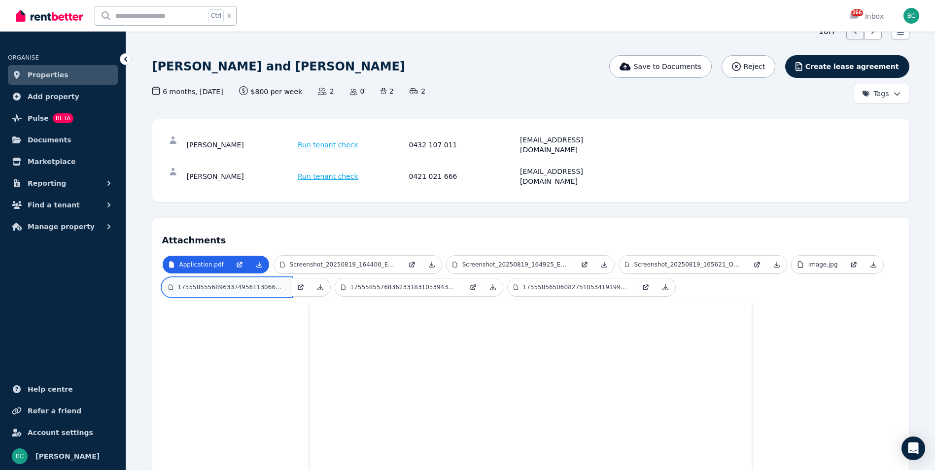
click at [239, 279] on link "17555855568963374956113066093342.jpg" at bounding box center [227, 288] width 128 height 18
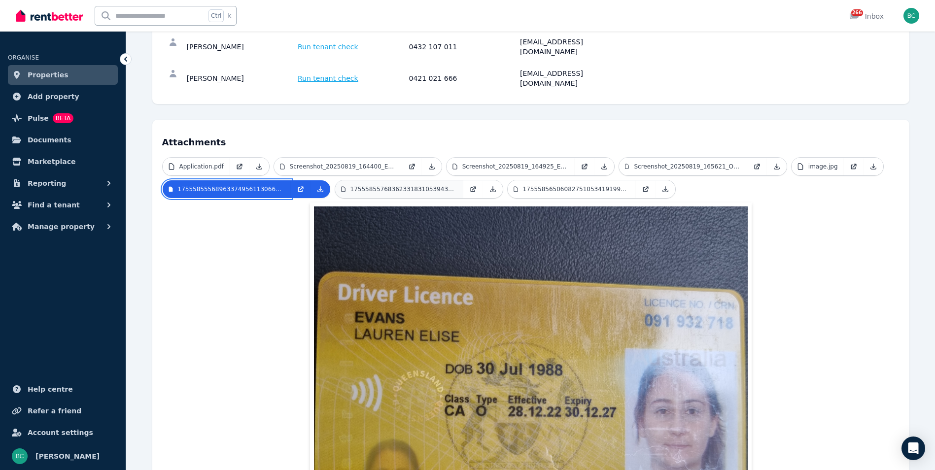
scroll to position [148, 0]
click at [422, 185] on p "17555855768362331831053943215020.jpg" at bounding box center [404, 189] width 107 height 8
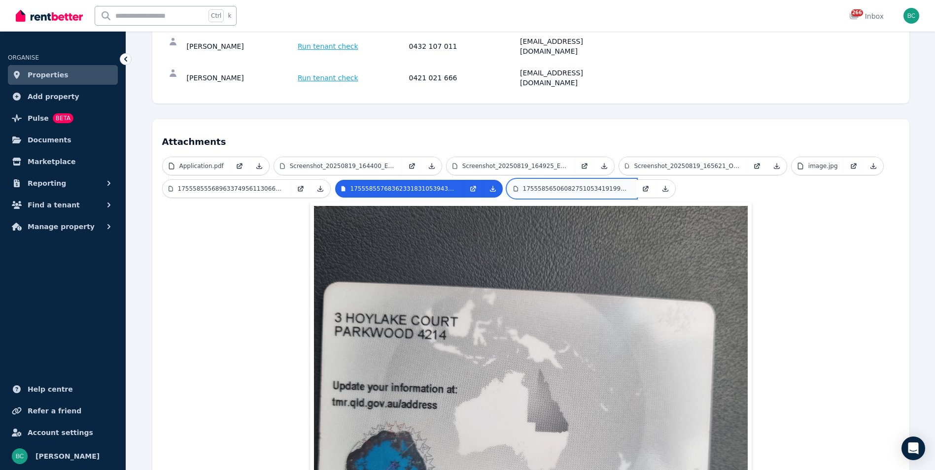
click at [573, 185] on p "17555856506082751053419199644830.jpg" at bounding box center [576, 189] width 107 height 8
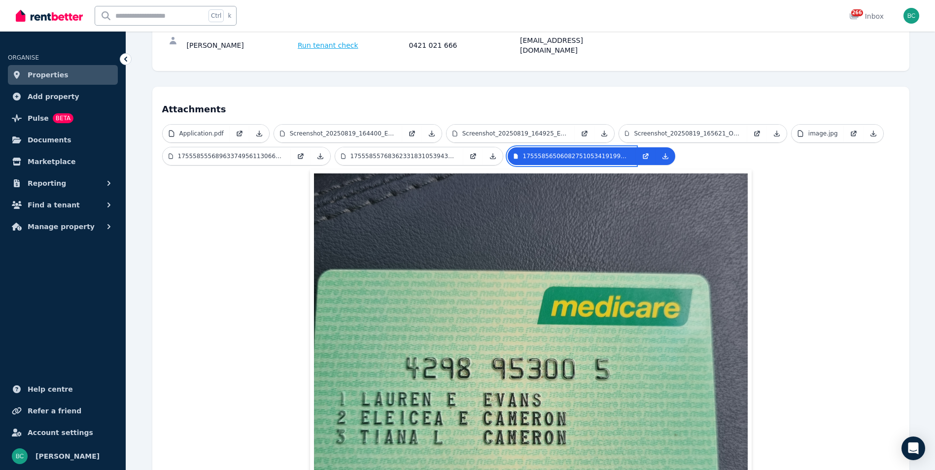
scroll to position [197, 0]
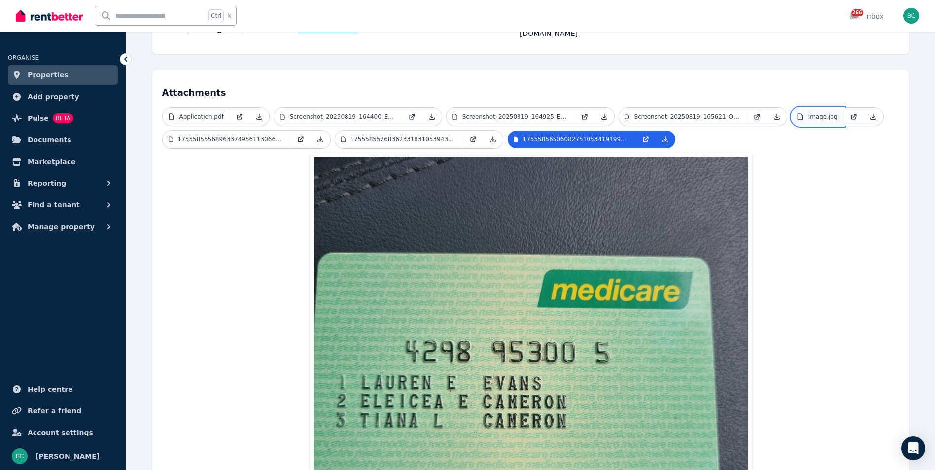
click at [824, 113] on p "image.jpg" at bounding box center [824, 117] width 30 height 8
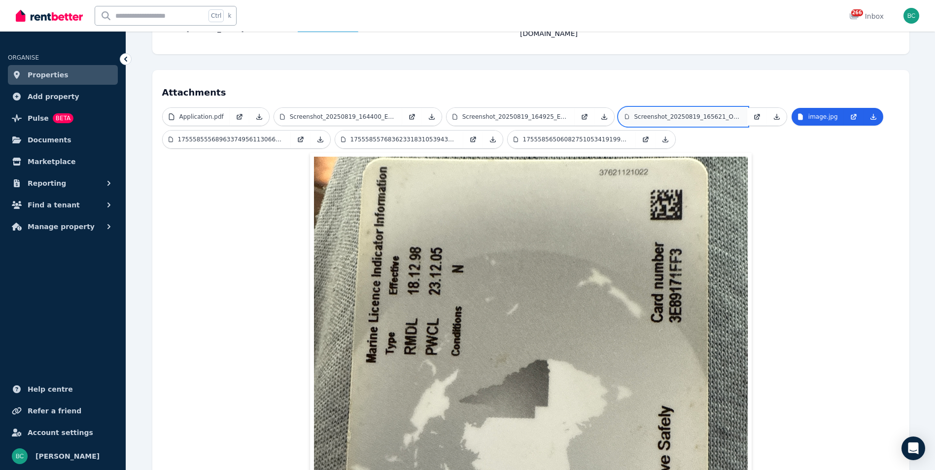
click at [678, 108] on link "Screenshot_20250819_165621_OneDrive.png" at bounding box center [683, 117] width 128 height 18
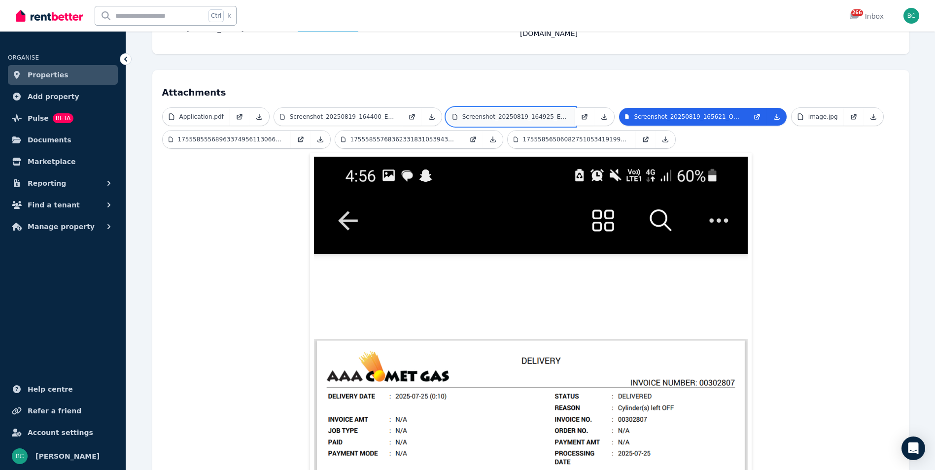
click at [500, 113] on p "Screenshot_20250819_164925_Edge.png" at bounding box center [515, 117] width 106 height 8
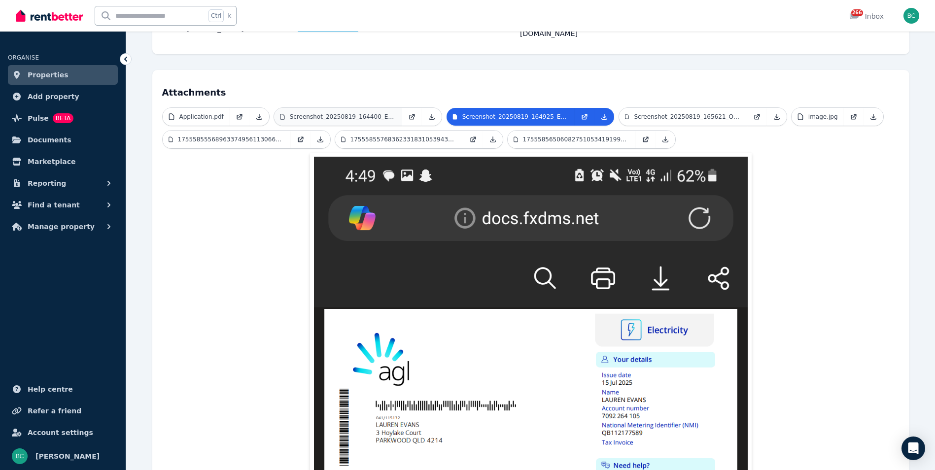
click at [353, 107] on span "Screenshot_20250819_164400_Edge.png" at bounding box center [358, 116] width 169 height 19
click at [342, 108] on link "Screenshot_20250819_164400_Edge.png" at bounding box center [338, 117] width 128 height 18
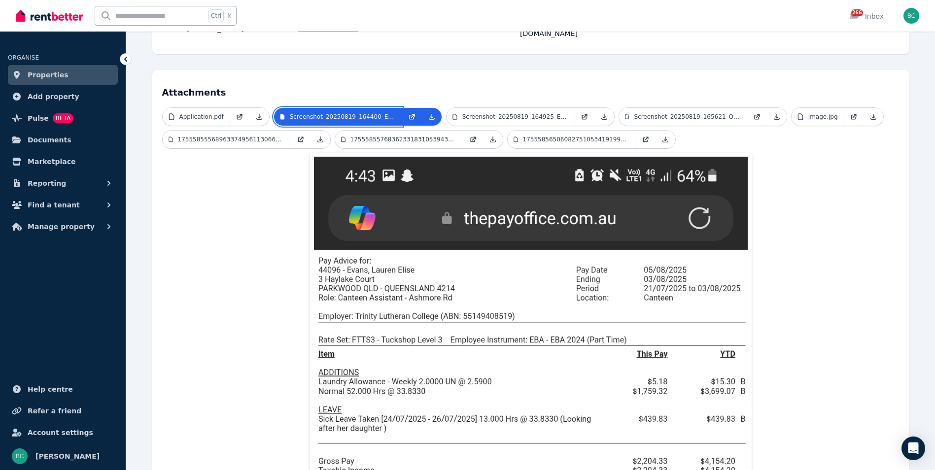
scroll to position [0, 0]
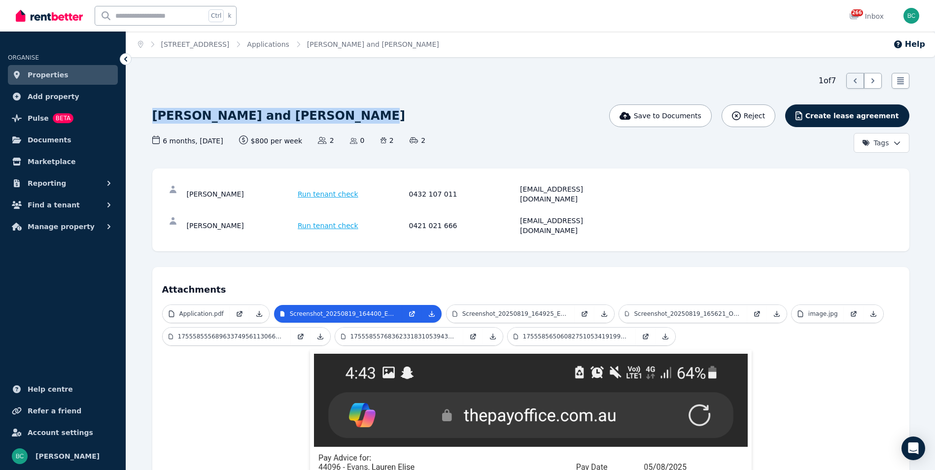
drag, startPoint x: 296, startPoint y: 124, endPoint x: 151, endPoint y: 119, distance: 145.5
copy h1 "Lauren Evans and Brant CAMERON"
click at [289, 43] on link "Applications" at bounding box center [268, 44] width 42 height 8
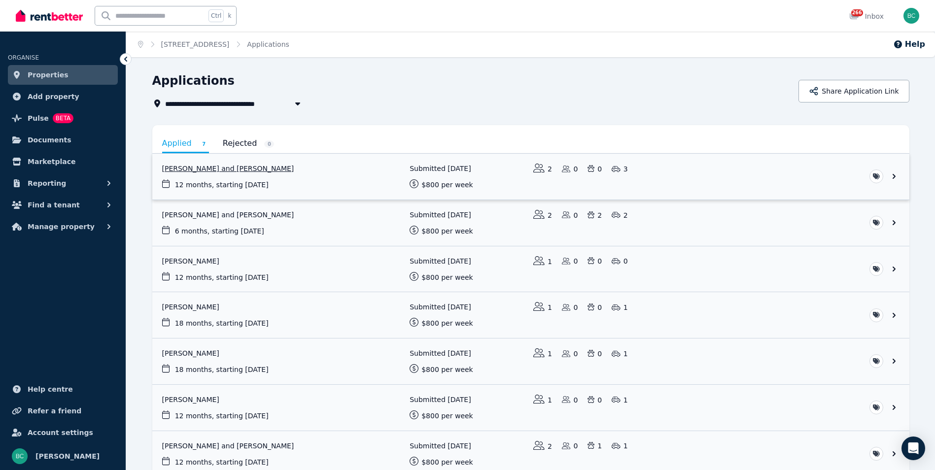
click at [234, 168] on link "View application: Jaimi Flynn and James Crawford" at bounding box center [530, 177] width 757 height 46
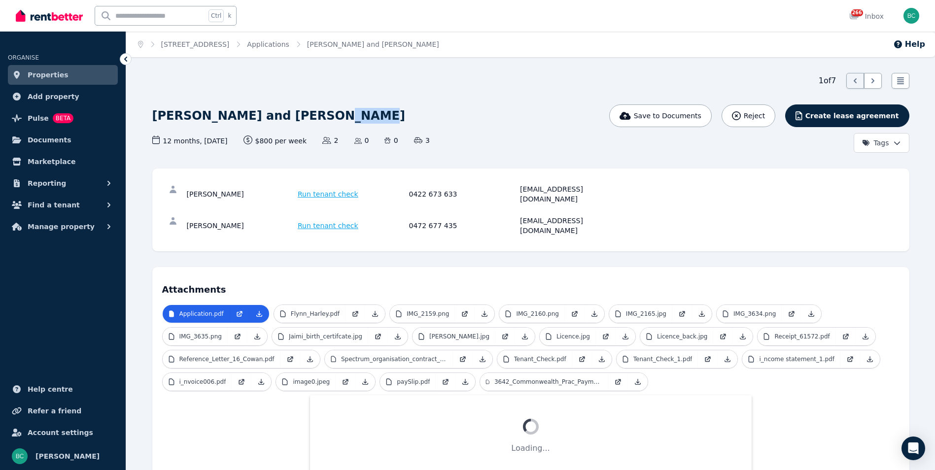
drag, startPoint x: 306, startPoint y: 122, endPoint x: 338, endPoint y: 114, distance: 33.5
click at [338, 113] on div "Jaimi Flynn and James Crawford Save to Documents Reject Create lease agreement …" at bounding box center [530, 129] width 757 height 48
click at [360, 119] on div "[PERSON_NAME] and [PERSON_NAME]" at bounding box center [403, 116] width 502 height 23
drag, startPoint x: 334, startPoint y: 118, endPoint x: 150, endPoint y: 118, distance: 183.4
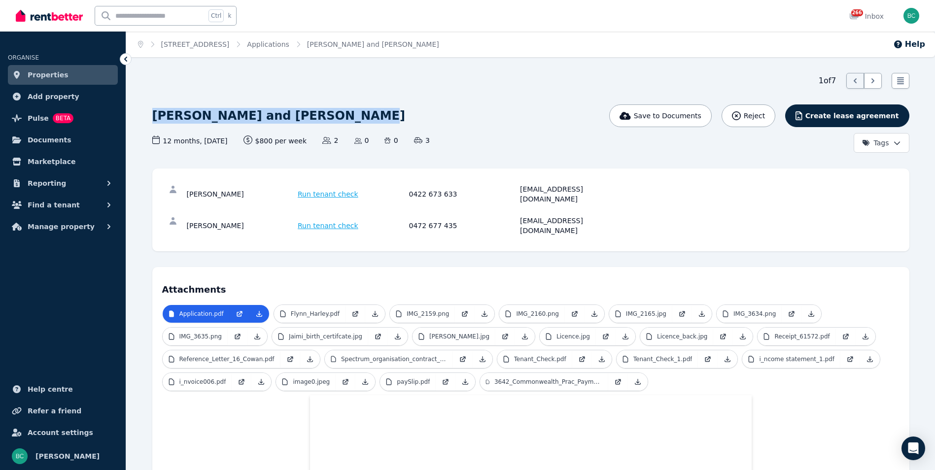
click at [44, 77] on span "Properties" at bounding box center [48, 75] width 41 height 12
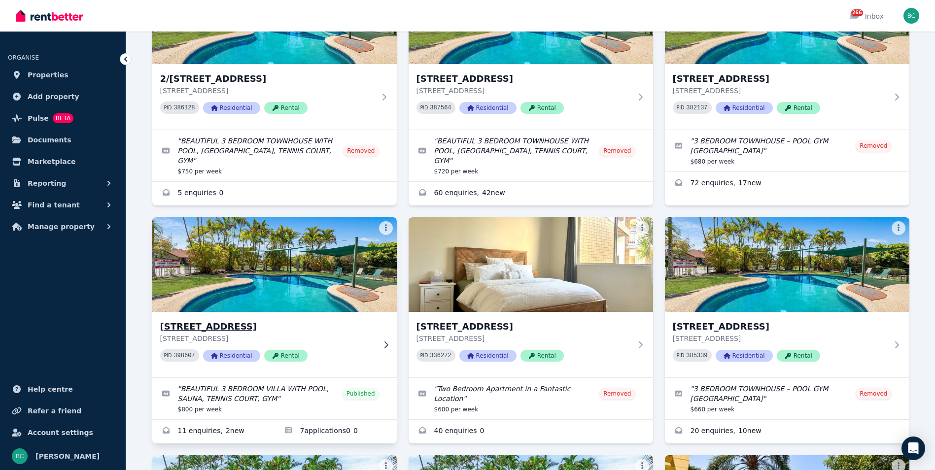
scroll to position [148, 0]
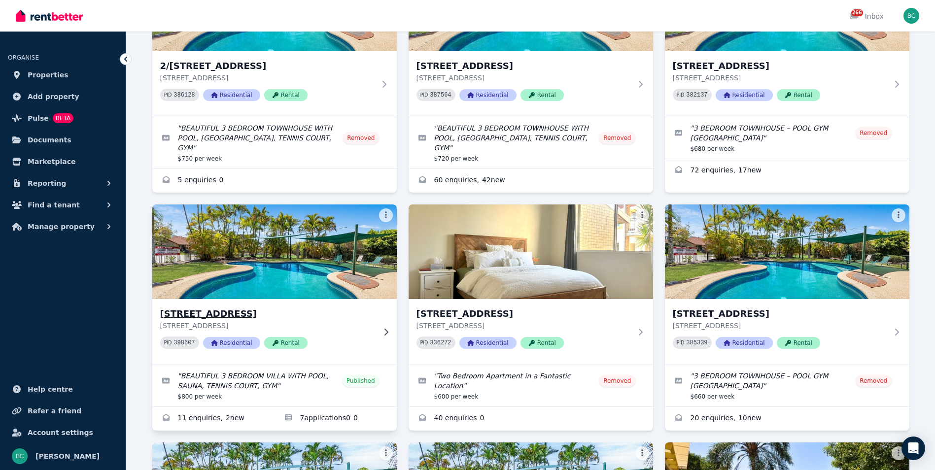
click at [240, 307] on h3 "[STREET_ADDRESS]" at bounding box center [267, 314] width 215 height 14
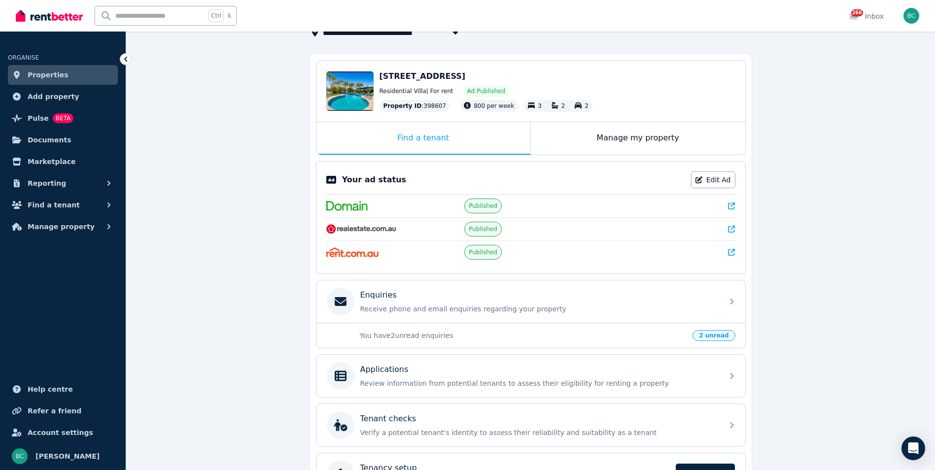
scroll to position [99, 0]
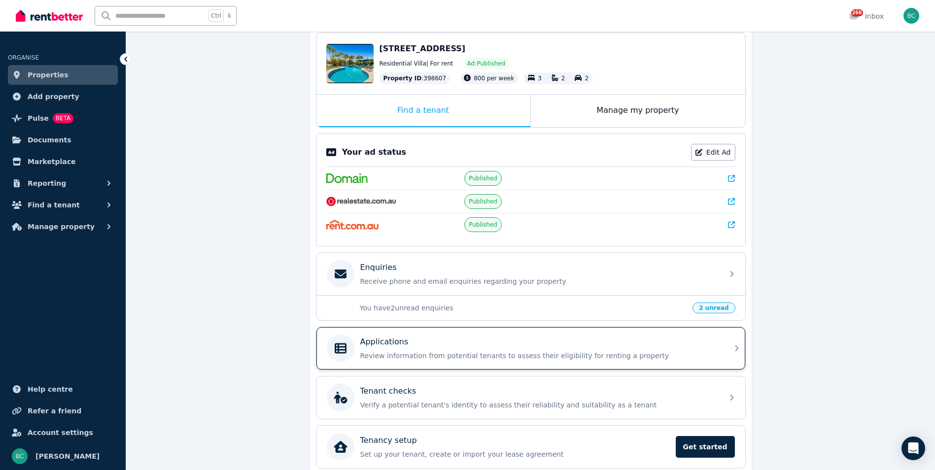
click at [401, 355] on p "Review information from potential tenants to assess their eligibility for renti…" at bounding box center [538, 356] width 357 height 10
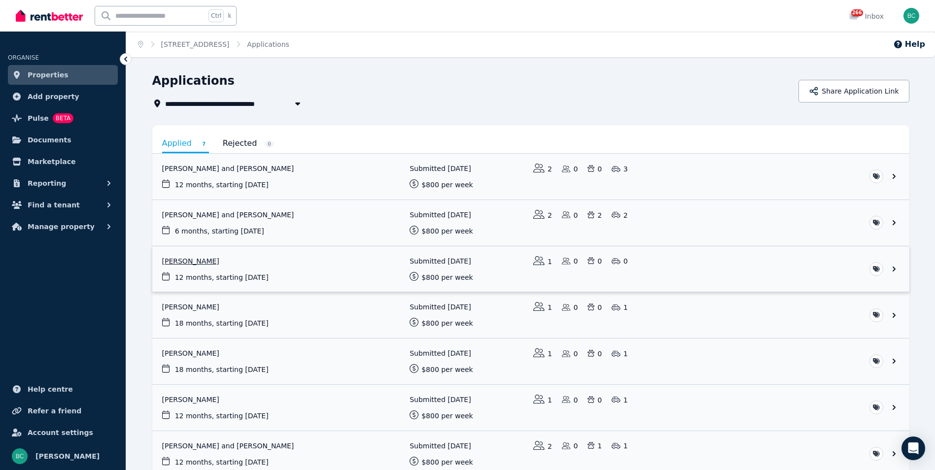
click at [187, 263] on link "View application: Alexa Inskip" at bounding box center [530, 270] width 757 height 46
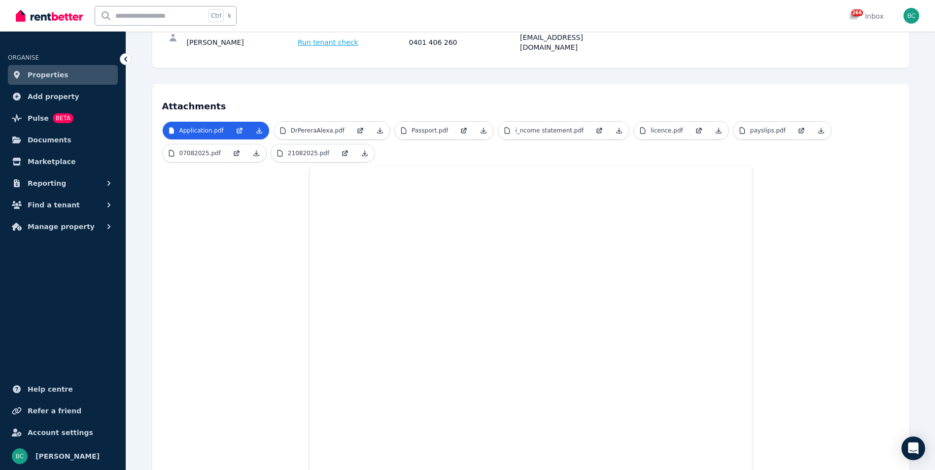
scroll to position [111, 0]
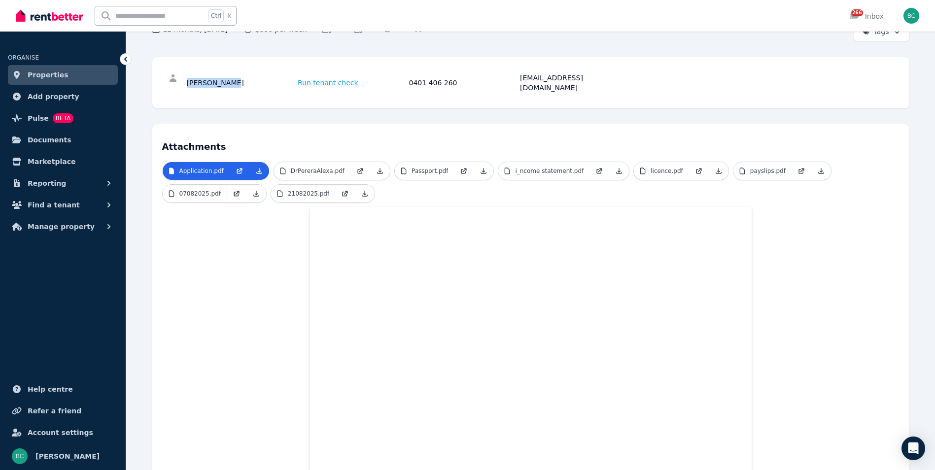
drag, startPoint x: 210, startPoint y: 80, endPoint x: 181, endPoint y: 80, distance: 28.6
click at [181, 80] on div "Alexa Inskip Run tenant check 0401 406 260 aainskip@gmail.com" at bounding box center [531, 83] width 738 height 32
copy div "Alexa Inskip"
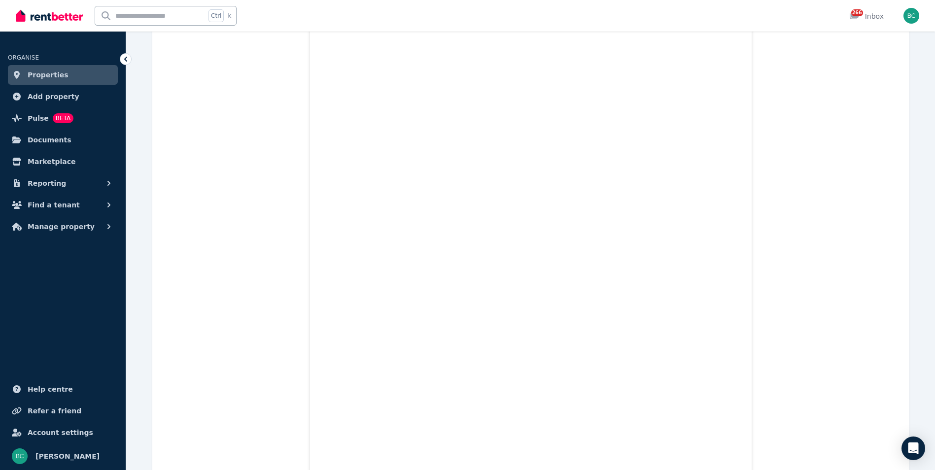
scroll to position [245, 0]
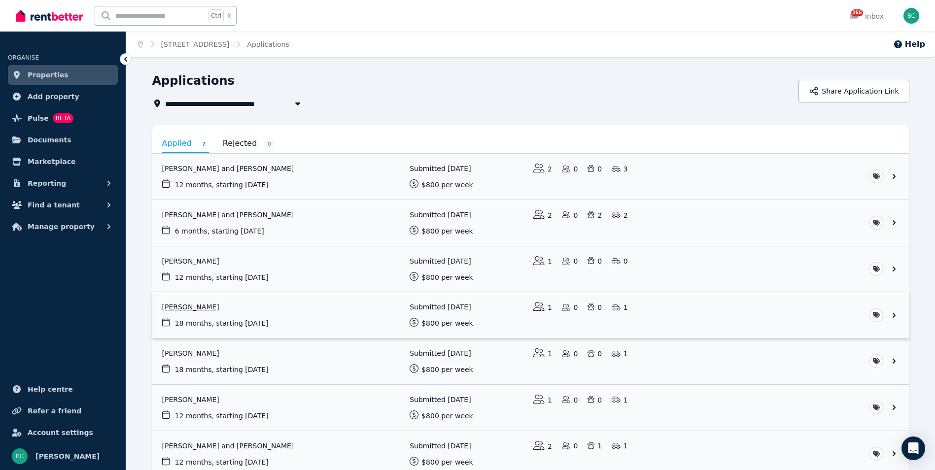
click at [186, 308] on link "View application: Kylie Waaka" at bounding box center [530, 315] width 757 height 46
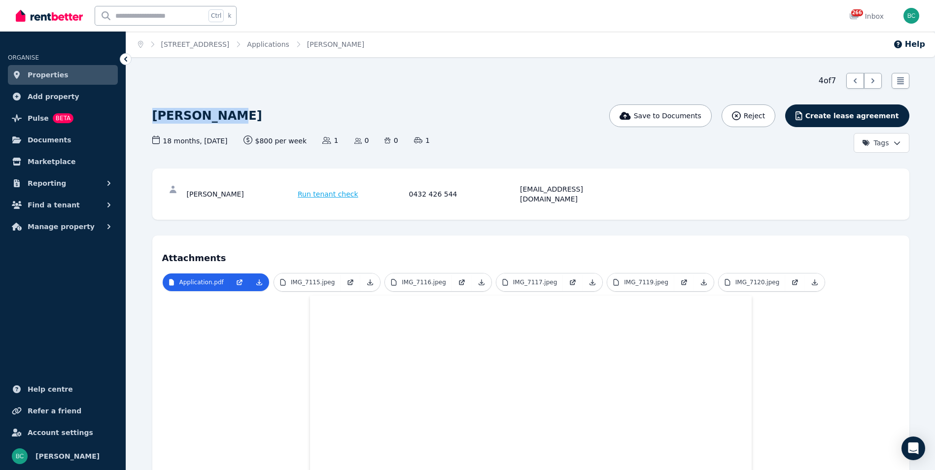
drag, startPoint x: 215, startPoint y: 125, endPoint x: 149, endPoint y: 120, distance: 66.7
copy h1 "Kylie Waaka"
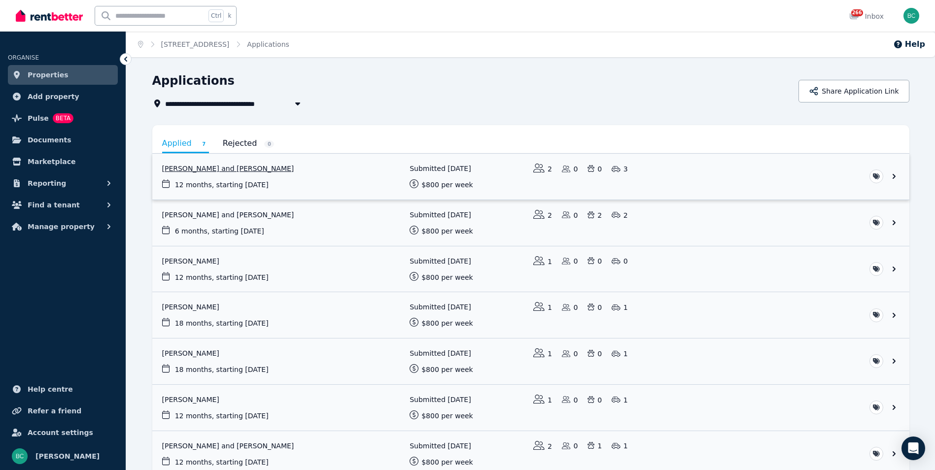
click at [178, 168] on link "View application: Jaimi Flynn and James Crawford" at bounding box center [530, 177] width 757 height 46
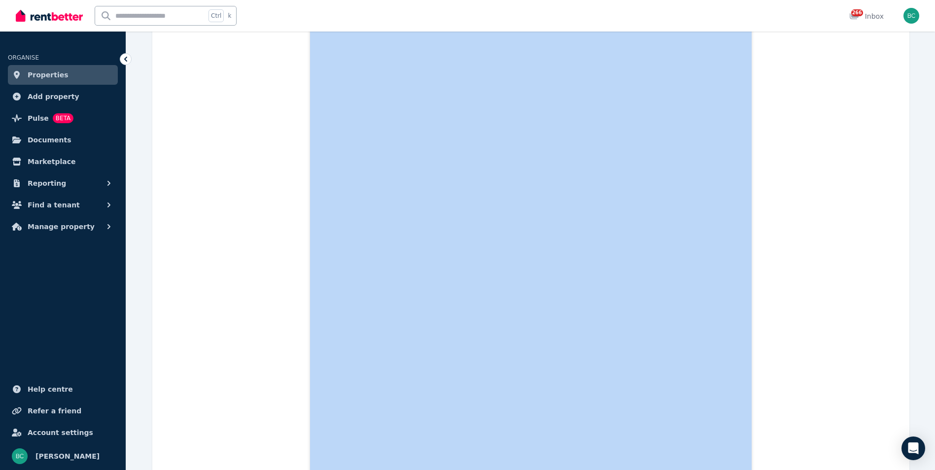
drag, startPoint x: 342, startPoint y: 120, endPoint x: 242, endPoint y: 122, distance: 99.6
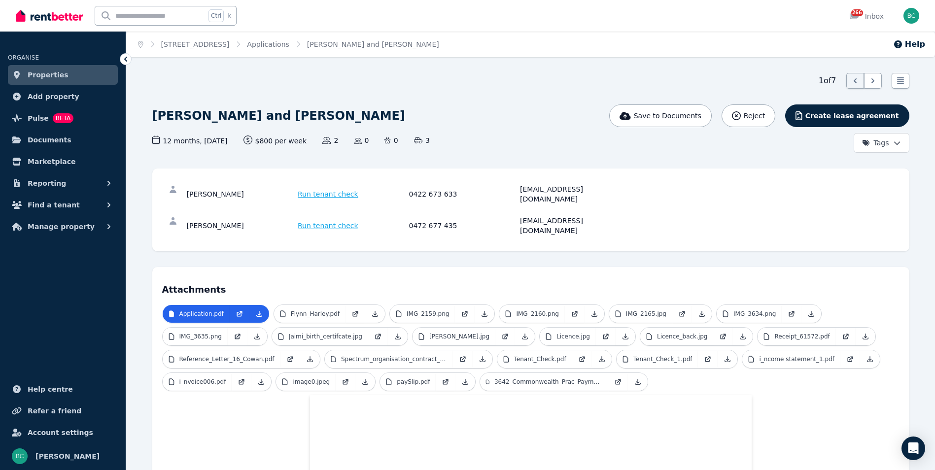
click at [340, 123] on div "[PERSON_NAME] and [PERSON_NAME]" at bounding box center [403, 116] width 502 height 23
drag, startPoint x: 342, startPoint y: 118, endPoint x: 142, endPoint y: 115, distance: 199.7
copy h1 "[PERSON_NAME] and [PERSON_NAME]"
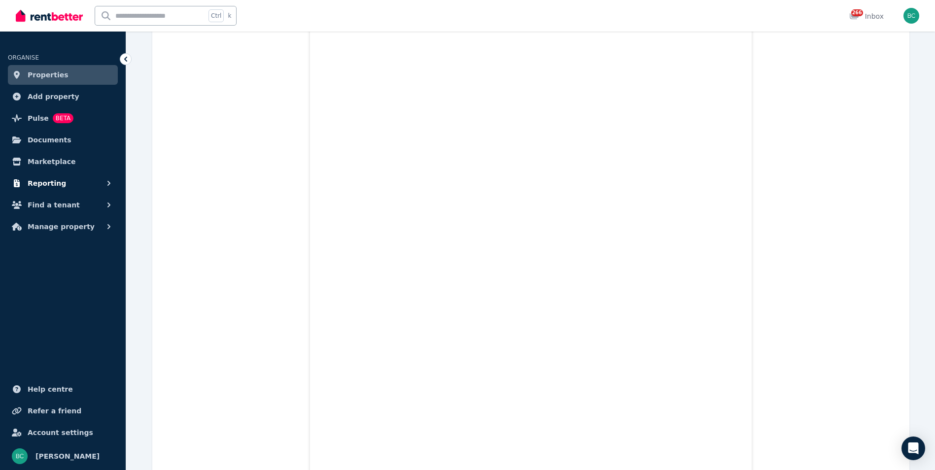
scroll to position [3688, 0]
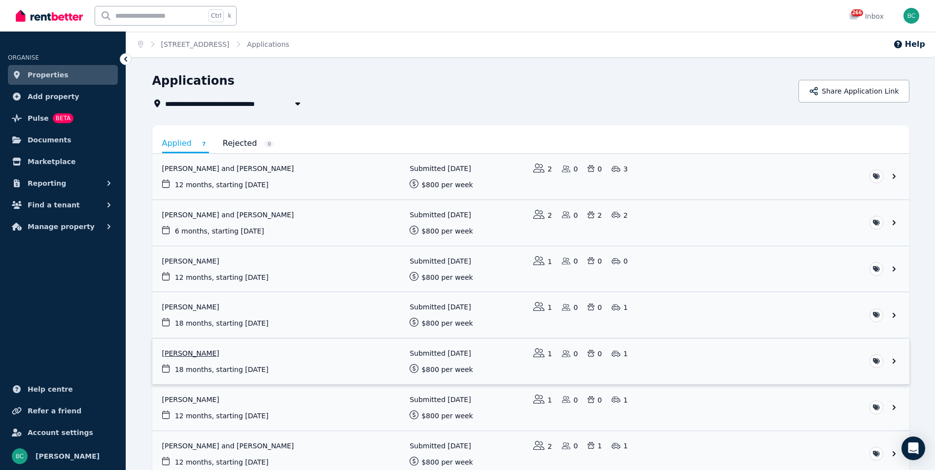
click at [179, 353] on link "View application: Rebecca Steepe" at bounding box center [530, 362] width 757 height 46
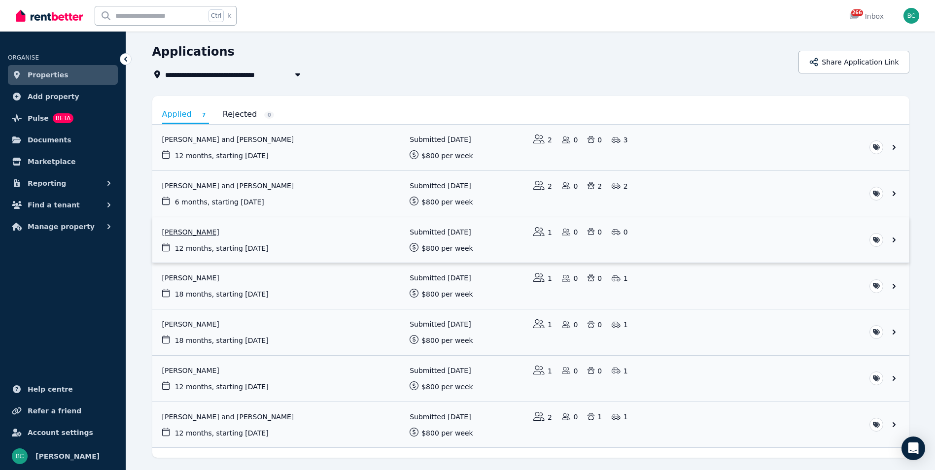
scroll to position [58, 0]
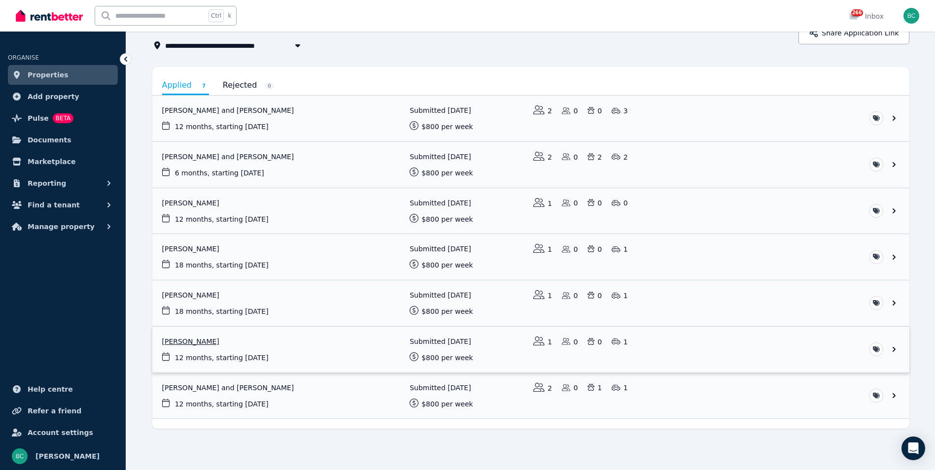
click at [192, 344] on link "View application: Ozge Tuzkoylu" at bounding box center [530, 350] width 757 height 46
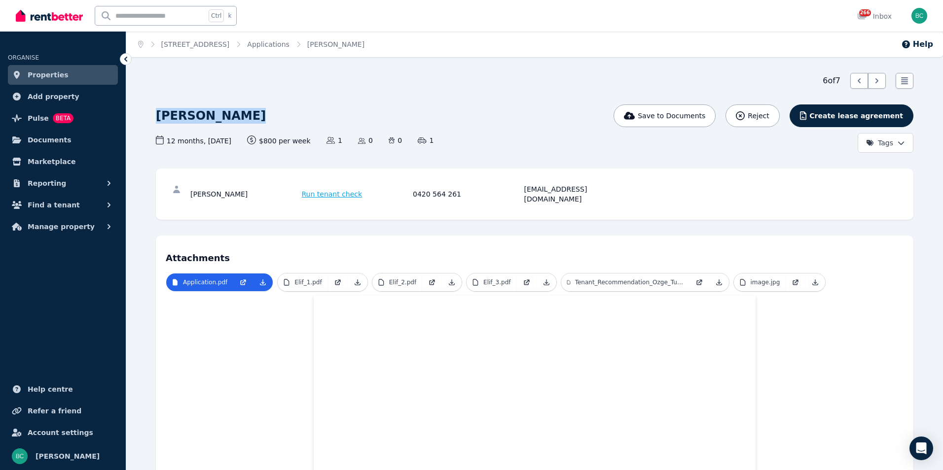
drag, startPoint x: 234, startPoint y: 119, endPoint x: 146, endPoint y: 117, distance: 87.8
click at [146, 117] on div "6 of 7 List view Ozge Tuzkoylu Save to Documents Reject Create lease agreement …" at bounding box center [534, 466] width 816 height 787
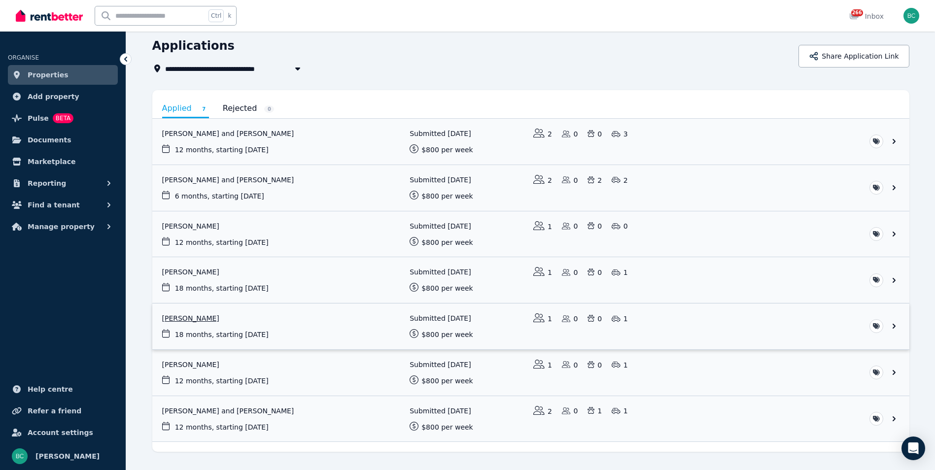
scroll to position [58, 0]
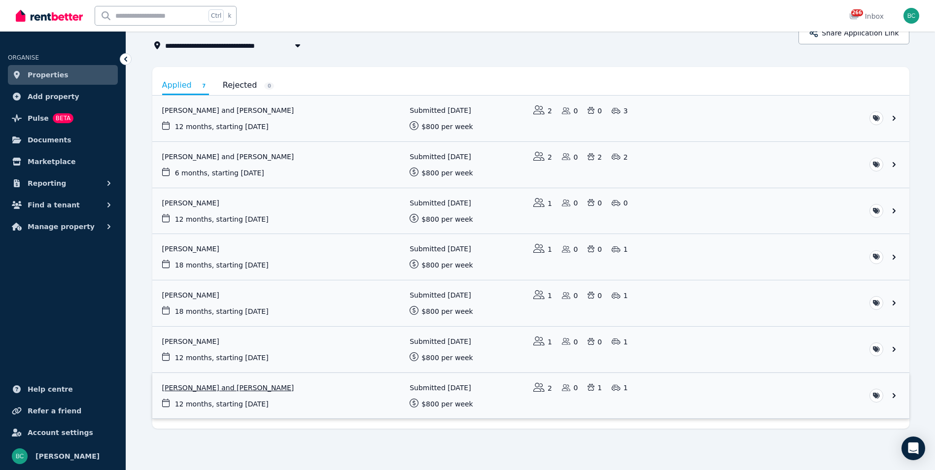
click at [161, 390] on link "View application: Thomas Sadler and Lyn Svoboda" at bounding box center [530, 396] width 757 height 46
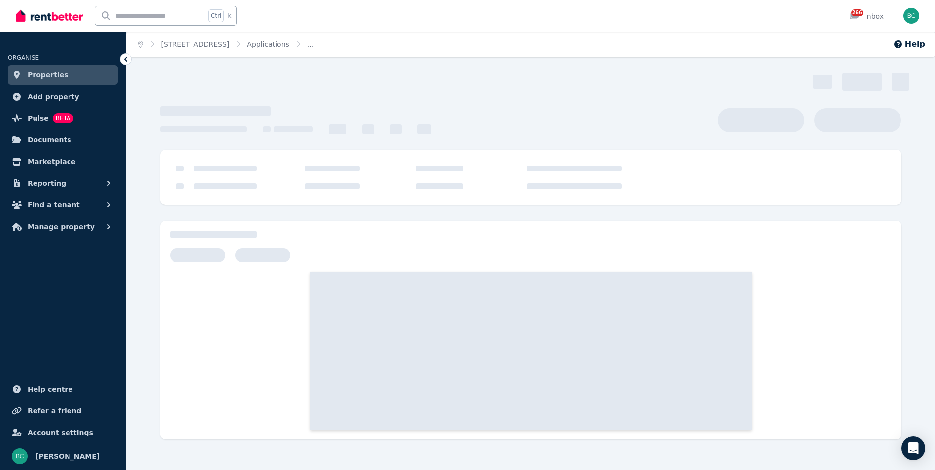
click at [177, 389] on div at bounding box center [531, 338] width 722 height 181
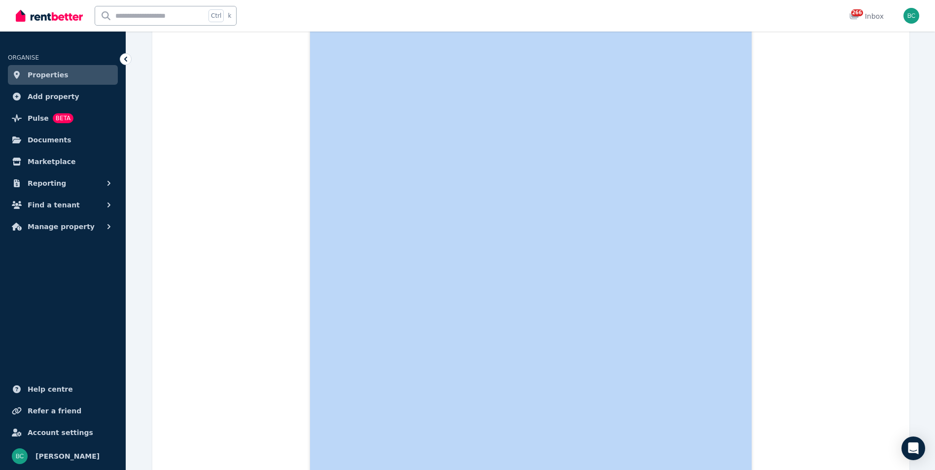
drag, startPoint x: 310, startPoint y: 120, endPoint x: 180, endPoint y: 117, distance: 130.2
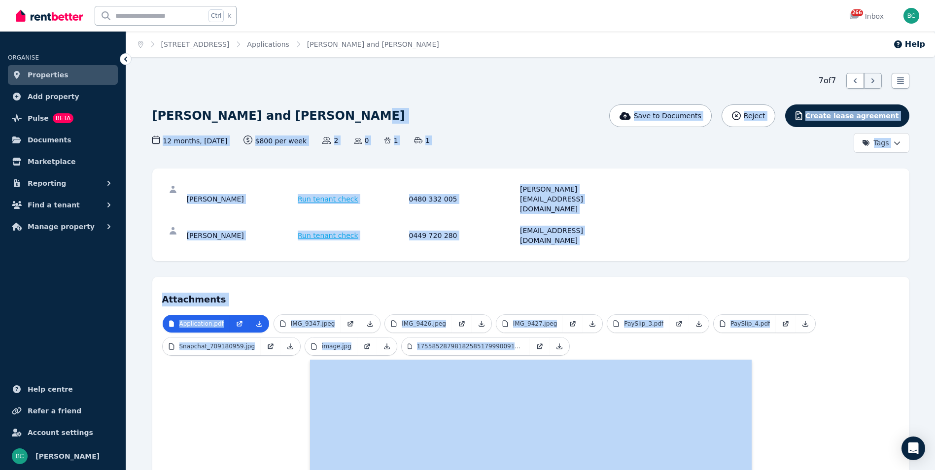
click at [343, 119] on div "Thomas Sadler and Lyn Svoboda" at bounding box center [403, 116] width 502 height 23
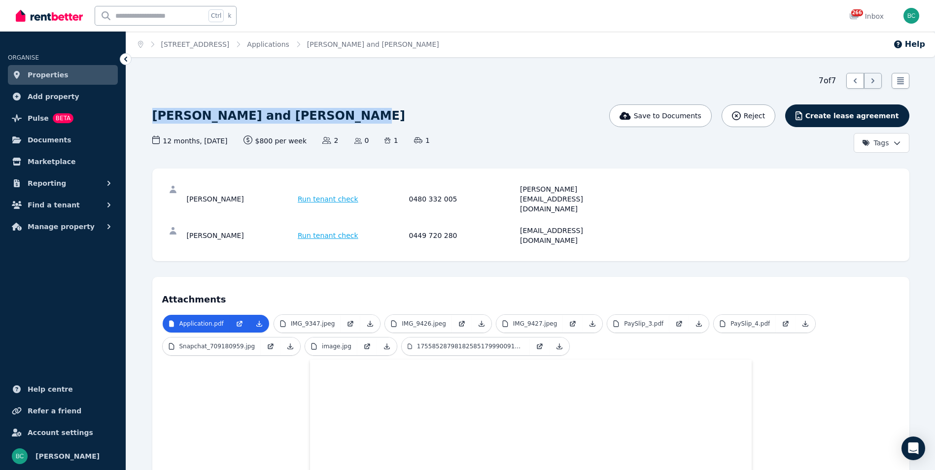
drag, startPoint x: 336, startPoint y: 119, endPoint x: 154, endPoint y: 116, distance: 182.0
click at [154, 116] on div "Thomas Sadler and Lyn Svoboda" at bounding box center [403, 116] width 502 height 23
copy h1 "Thomas Sadler and Lyn Svoboda"
click at [43, 75] on span "Properties" at bounding box center [48, 75] width 41 height 12
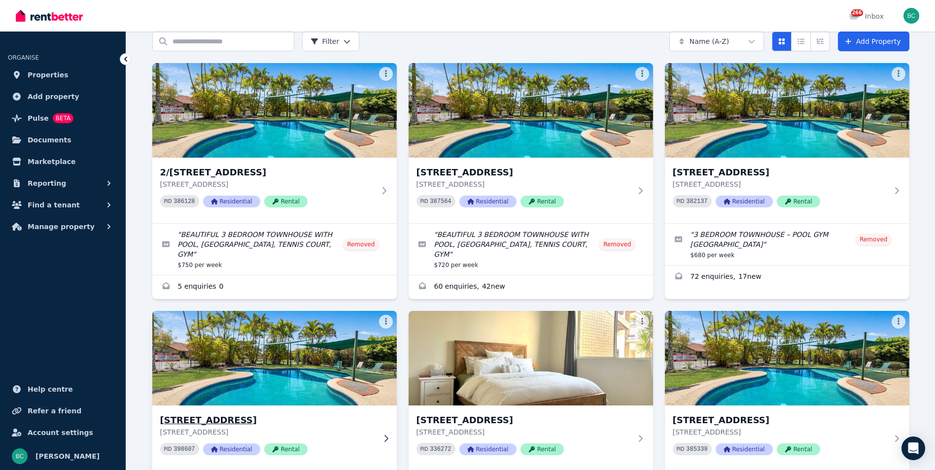
scroll to position [99, 0]
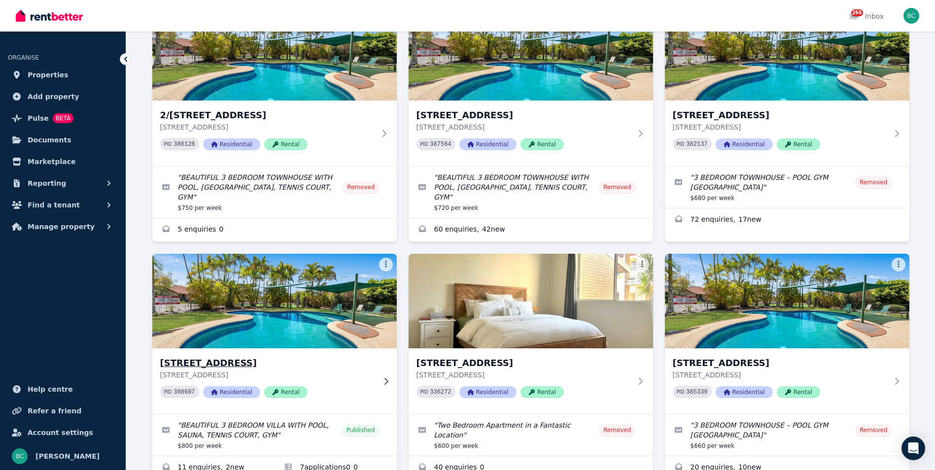
click at [289, 296] on img at bounding box center [274, 301] width 257 height 100
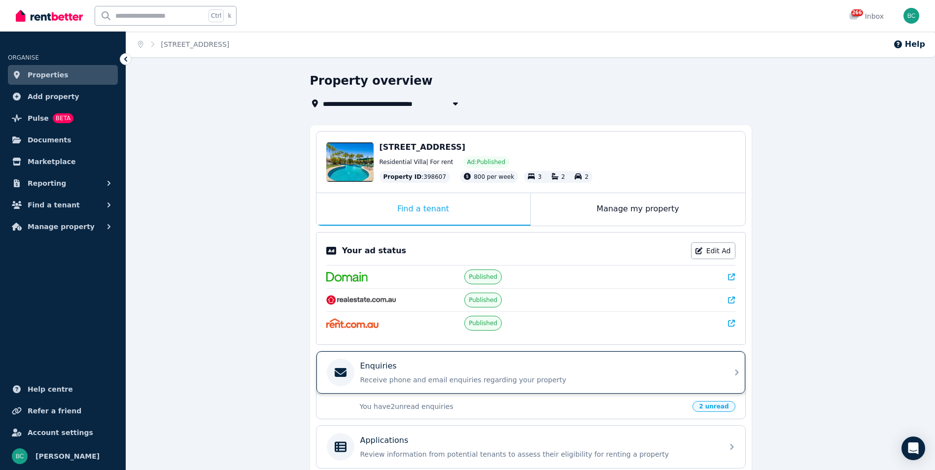
scroll to position [49, 0]
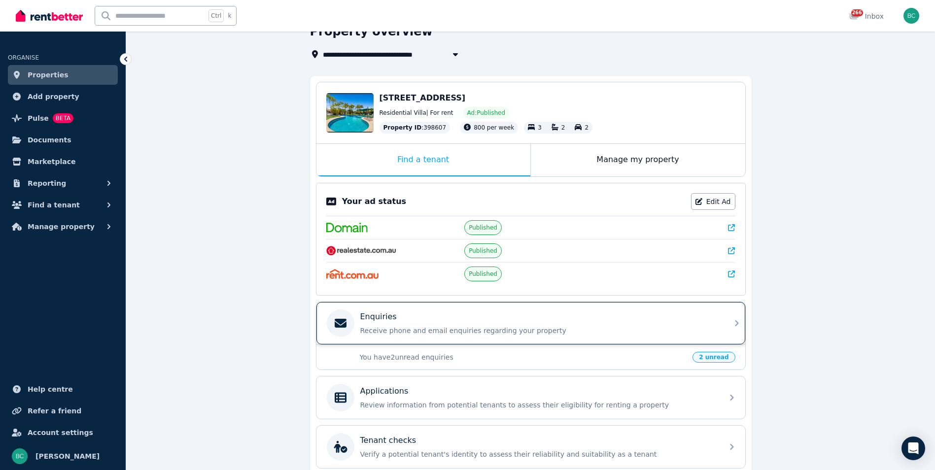
click at [447, 328] on p "Receive phone and email enquiries regarding your property" at bounding box center [538, 331] width 357 height 10
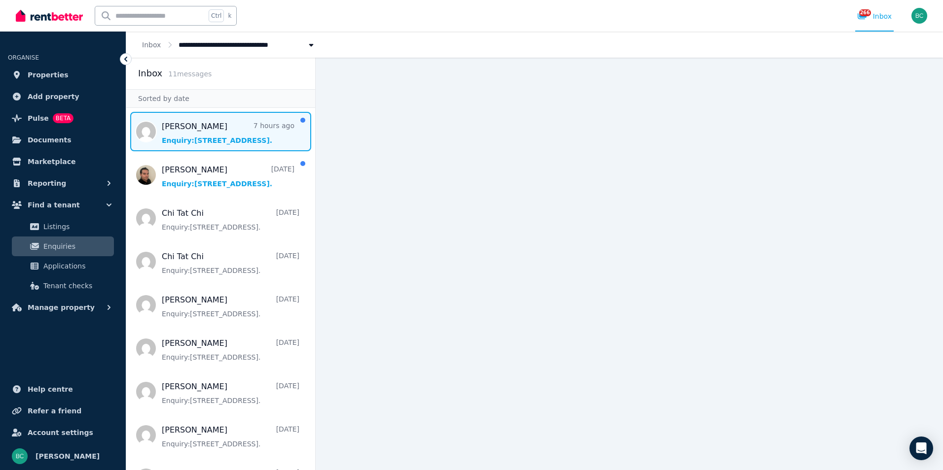
click at [185, 130] on span "Message list" at bounding box center [220, 131] width 189 height 39
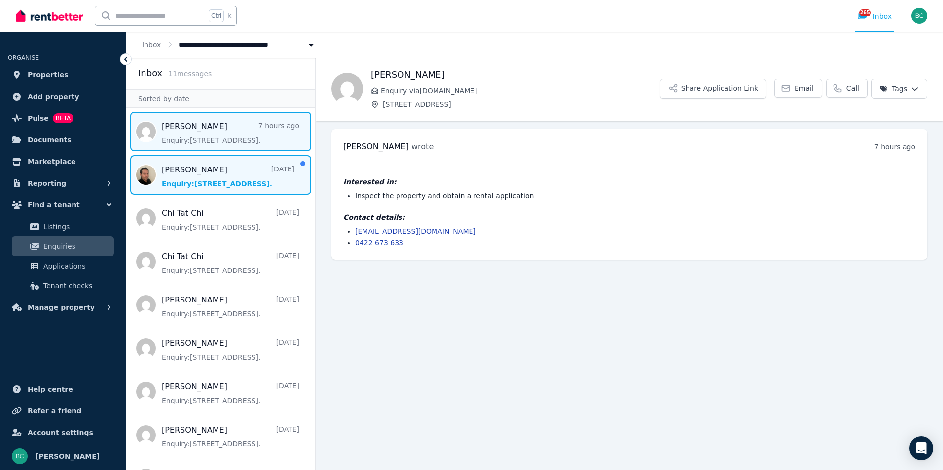
click at [216, 166] on span "Message list" at bounding box center [220, 174] width 189 height 39
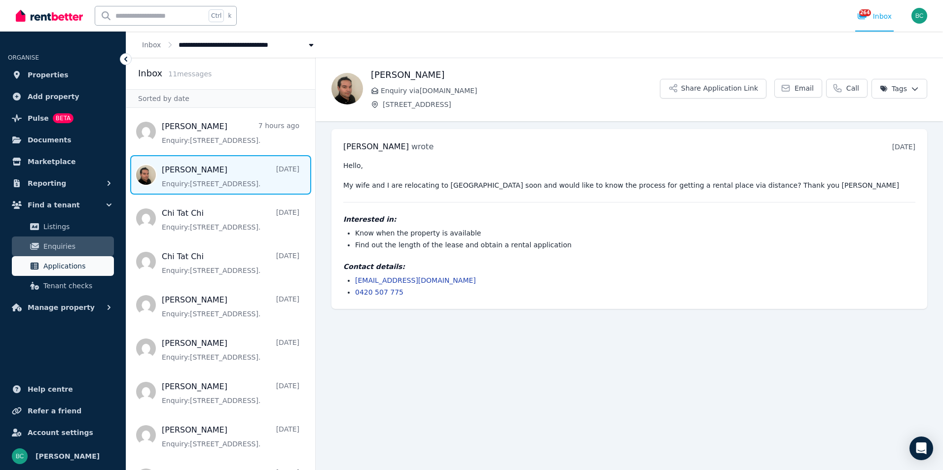
click at [68, 271] on span "Applications" at bounding box center [76, 266] width 67 height 12
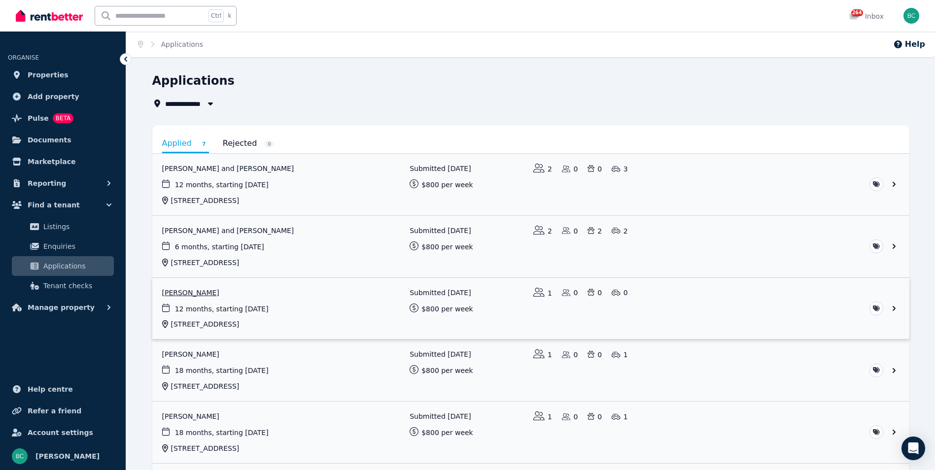
click at [185, 291] on link "View application: Alexa Inskip" at bounding box center [530, 309] width 757 height 62
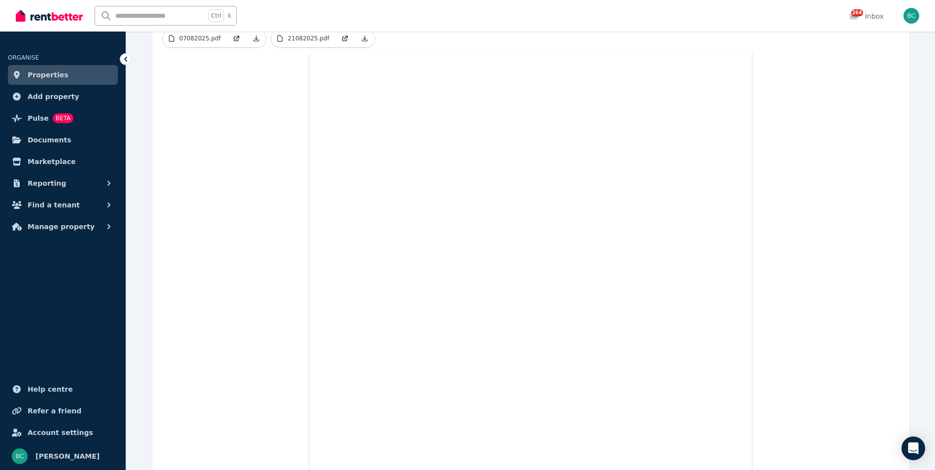
scroll to position [49, 0]
